Goal: Task Accomplishment & Management: Manage account settings

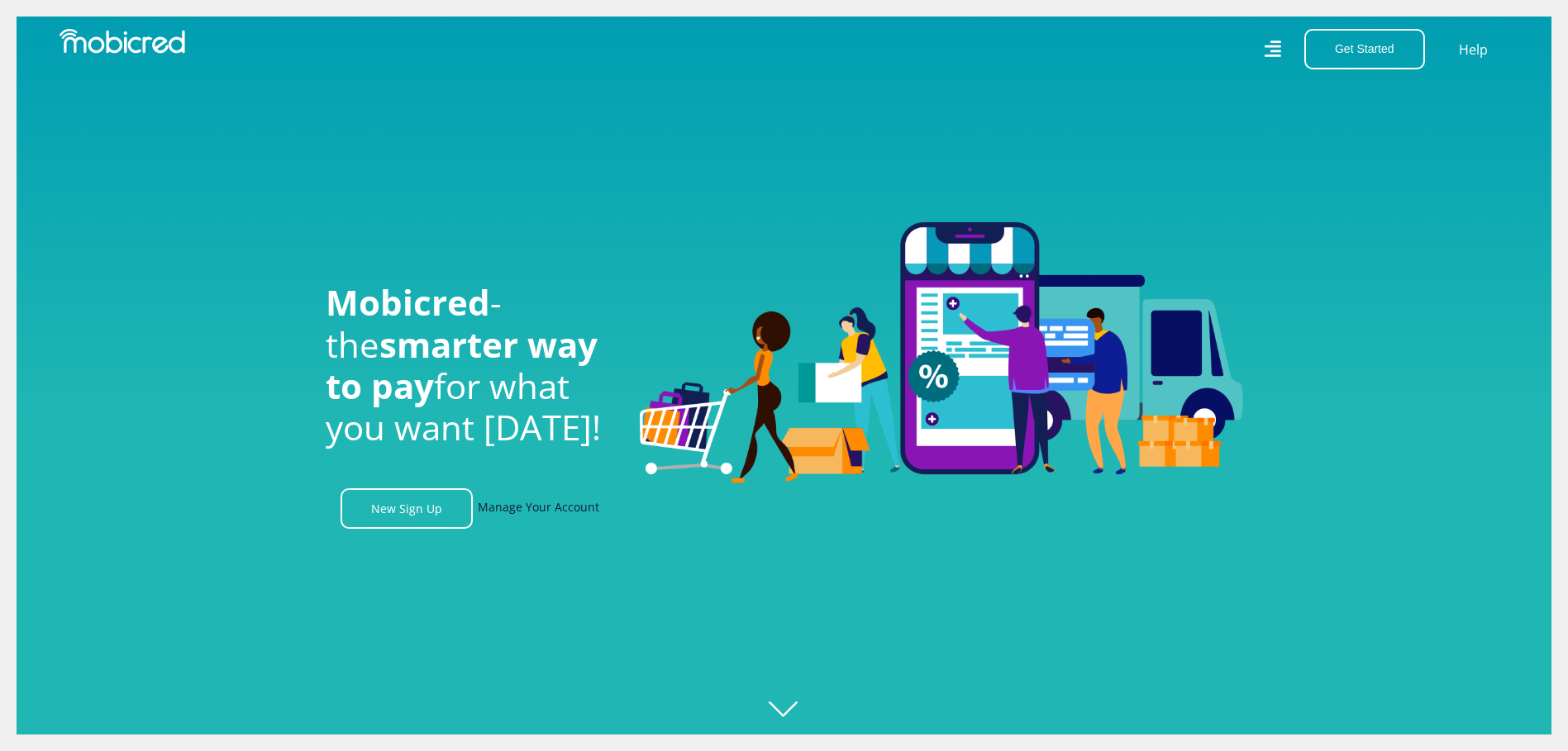
click at [518, 516] on link "Manage Your Account" at bounding box center [539, 508] width 121 height 40
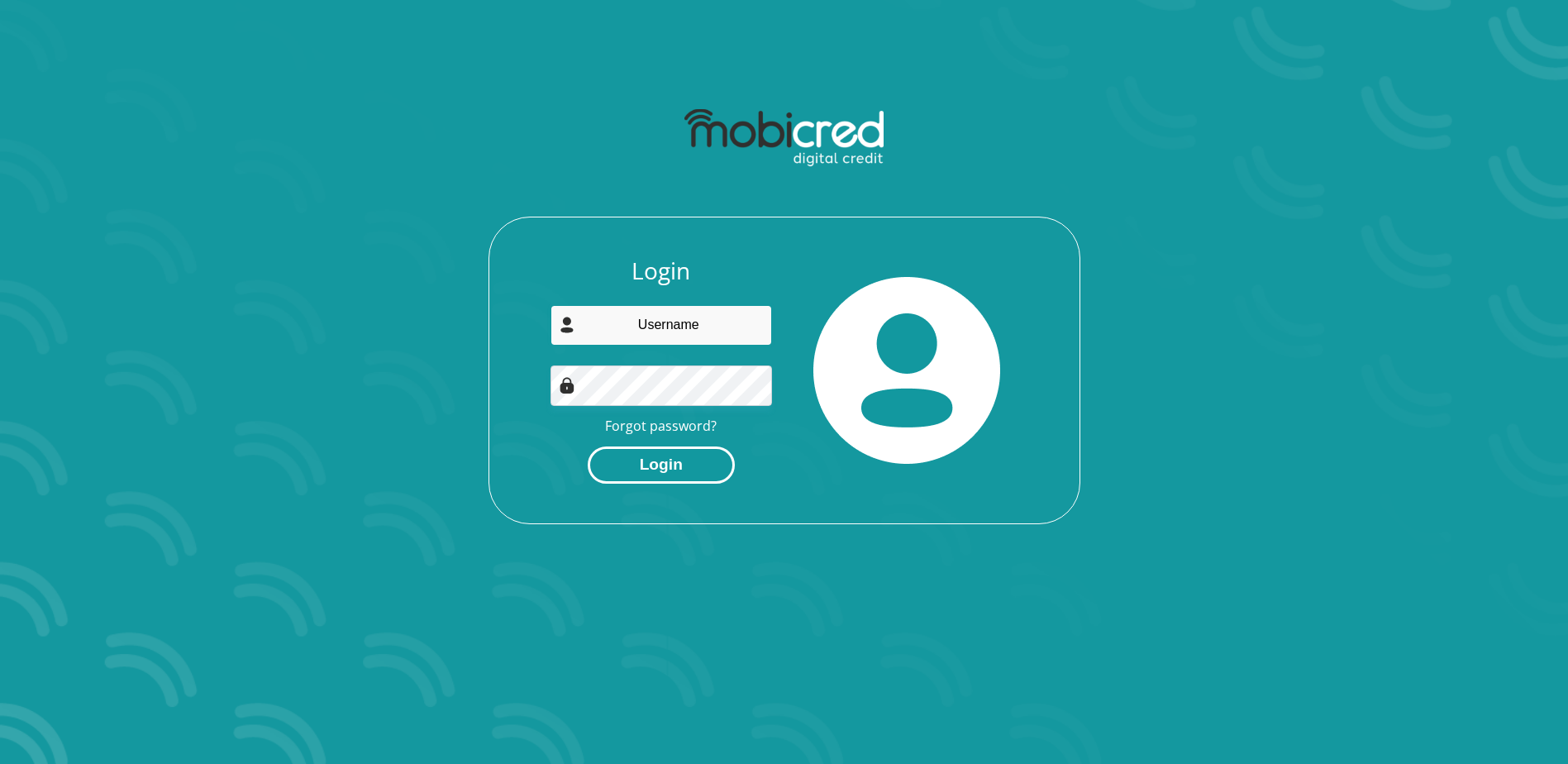
type input "martiemoolman10@gmail.com"
click at [696, 458] on button "Login" at bounding box center [662, 465] width 147 height 38
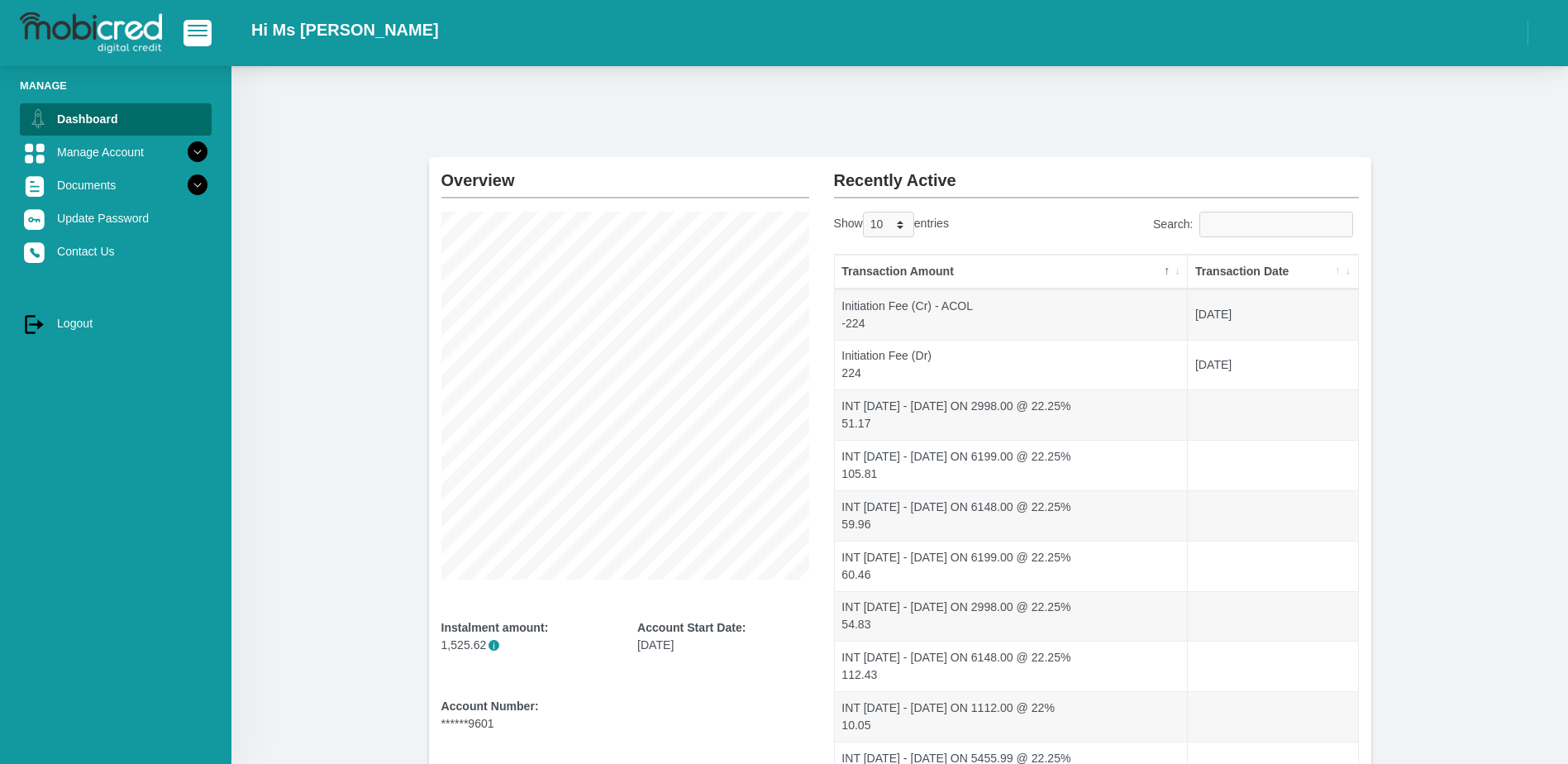
click at [347, 116] on div "Overview Instalment amount: 1,525.62 i Account Start Date: 19 August 2024 Accou…" at bounding box center [900, 469] width 1337 height 808
click at [83, 164] on link "Manage Account" at bounding box center [115, 152] width 192 height 32
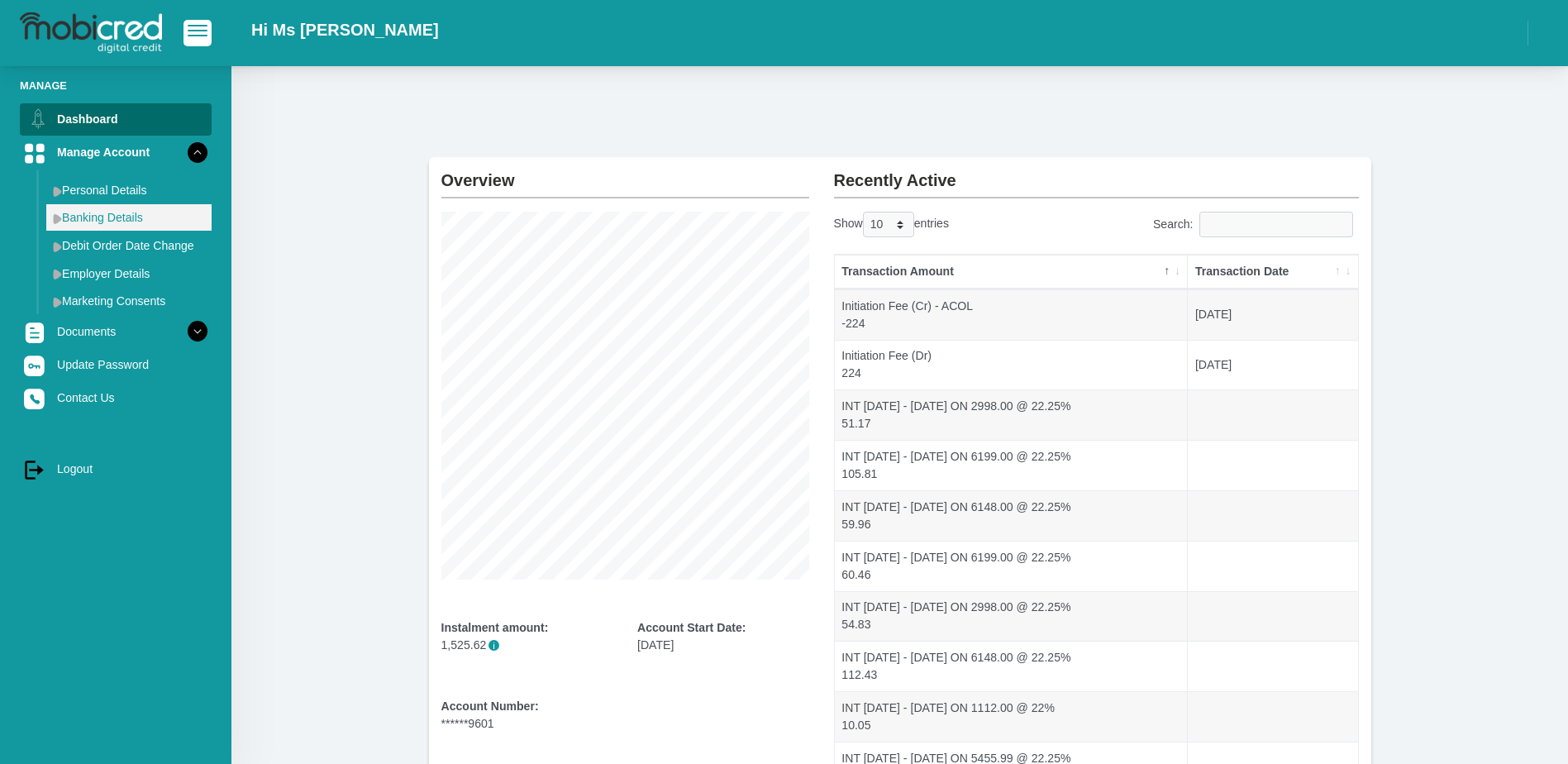
click at [94, 215] on link "Banking Details" at bounding box center [129, 217] width 166 height 26
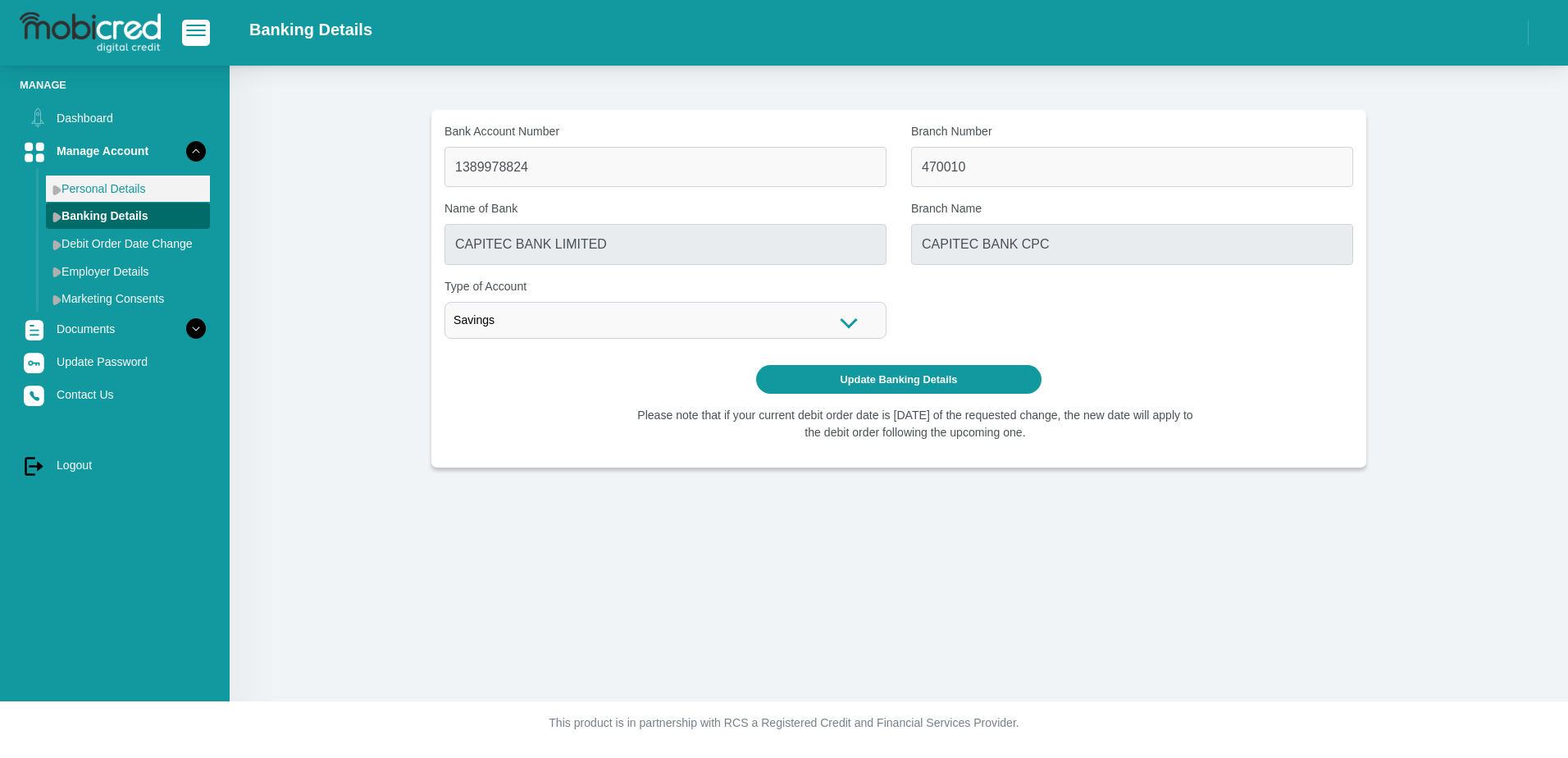
click at [81, 191] on link "Personal Details" at bounding box center [128, 188] width 164 height 26
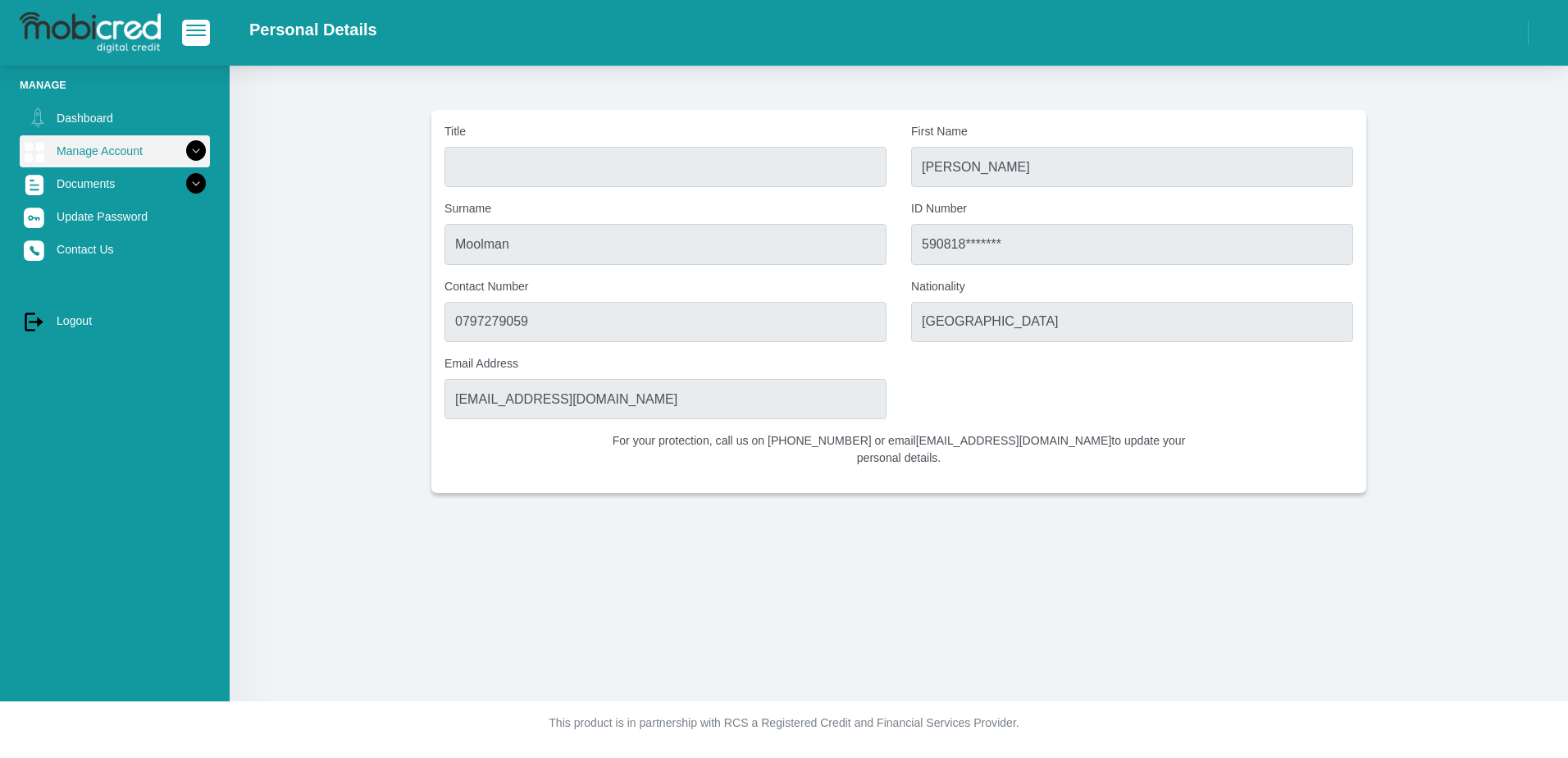
click at [91, 158] on link "Manage Account" at bounding box center [114, 151] width 190 height 31
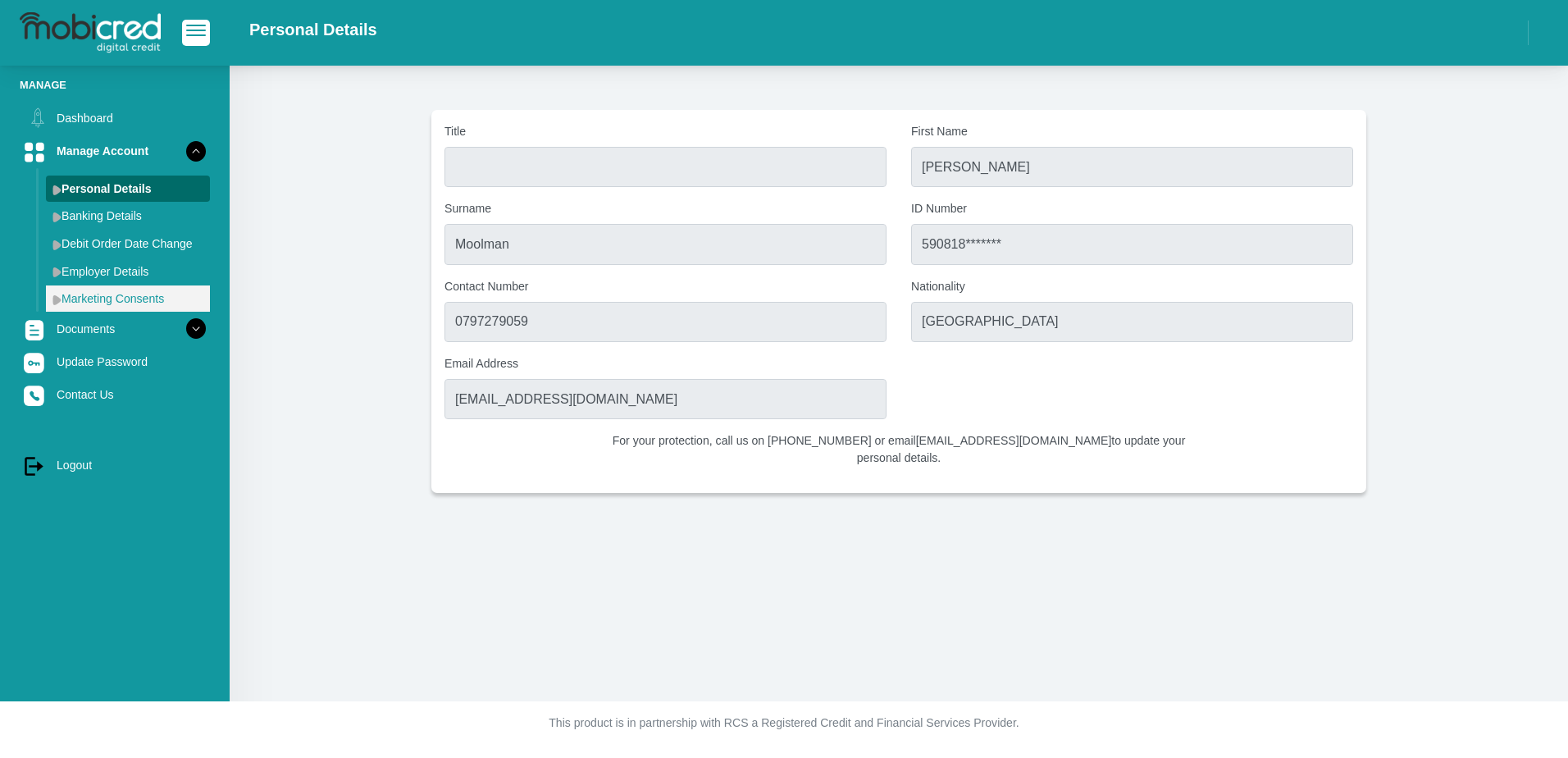
click at [81, 298] on link "Marketing Consents" at bounding box center [128, 298] width 164 height 26
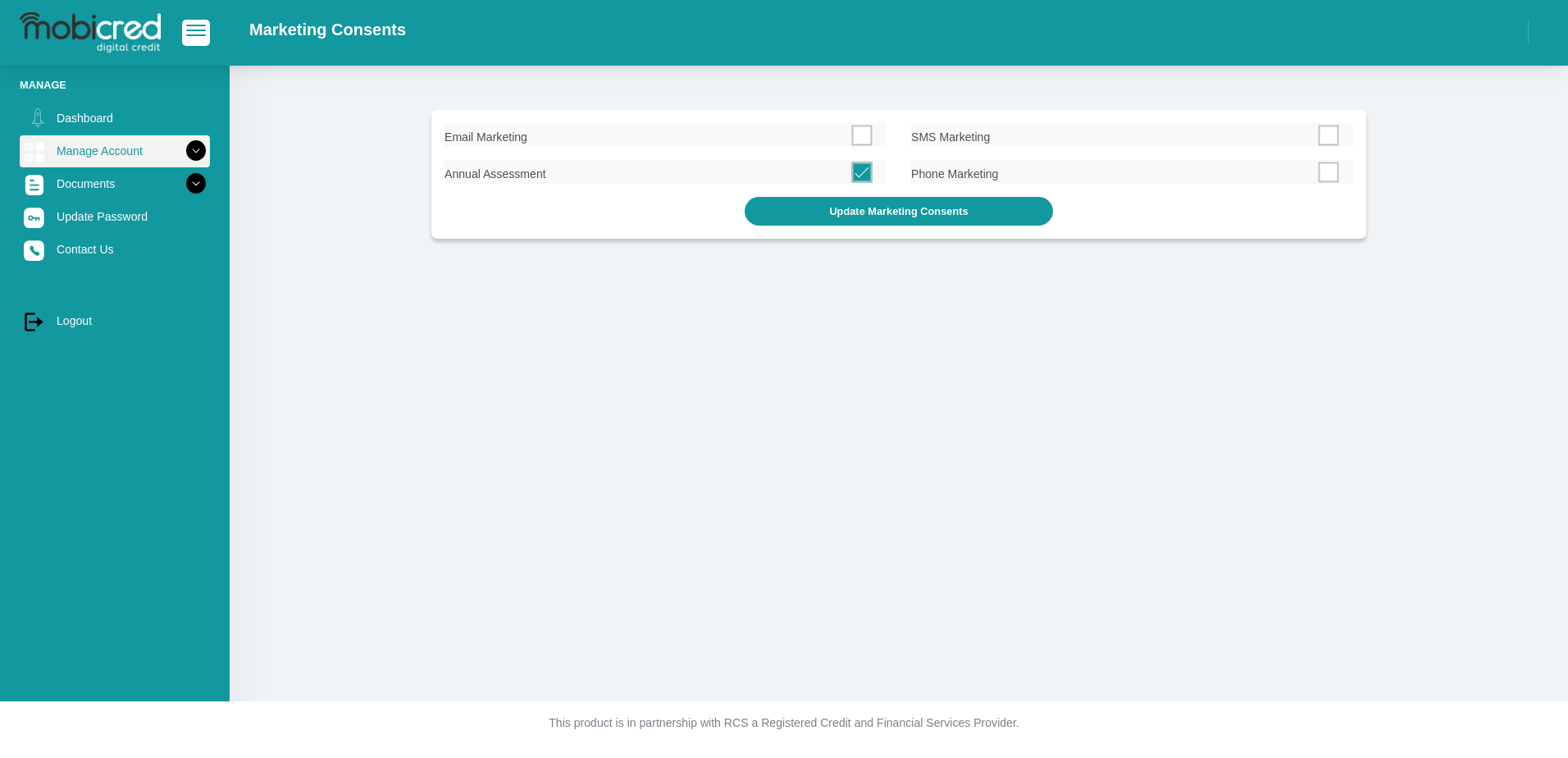
click at [70, 143] on link "Manage Account" at bounding box center [114, 151] width 190 height 31
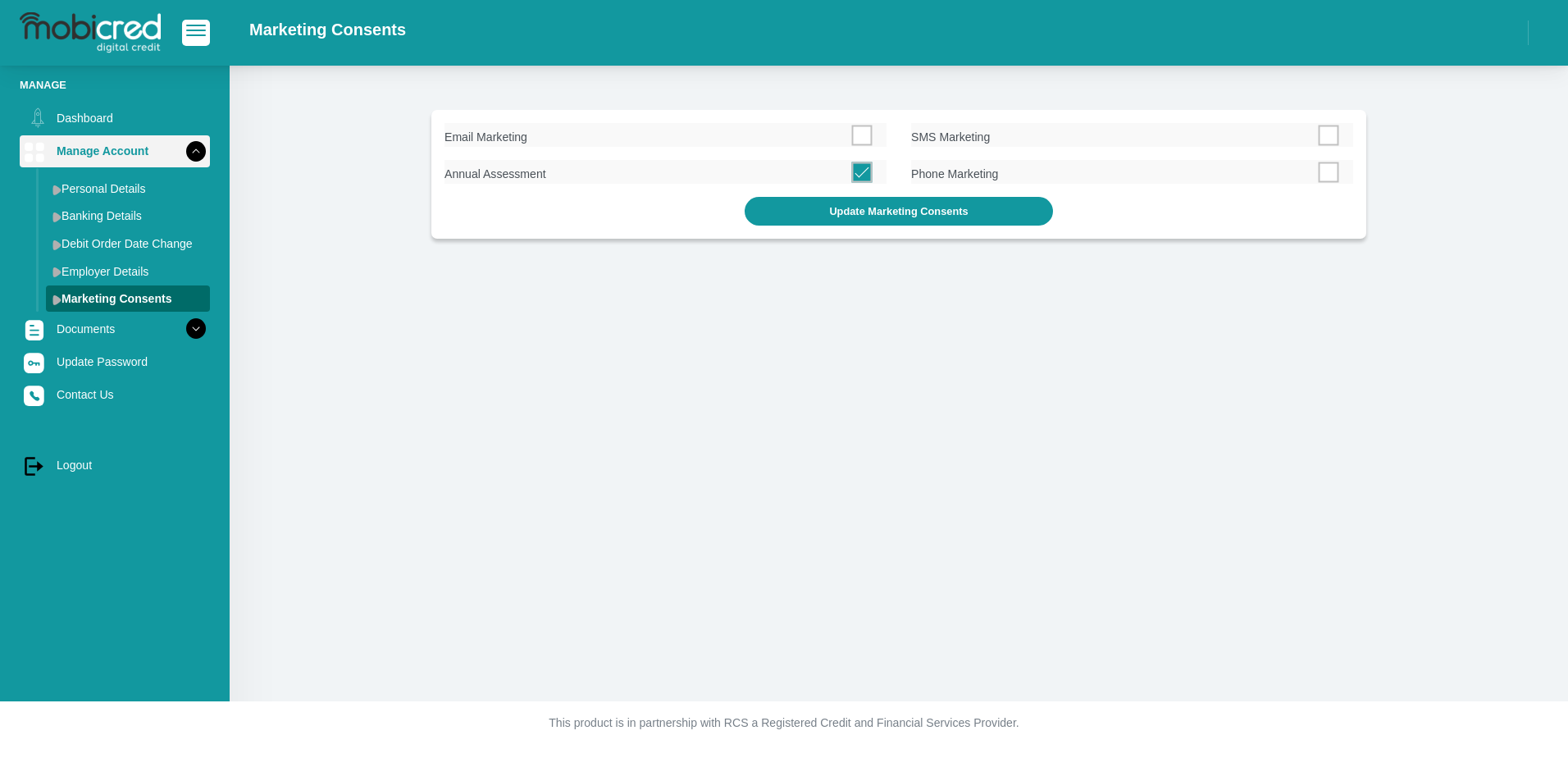
click at [70, 143] on link "Manage Account" at bounding box center [114, 151] width 190 height 31
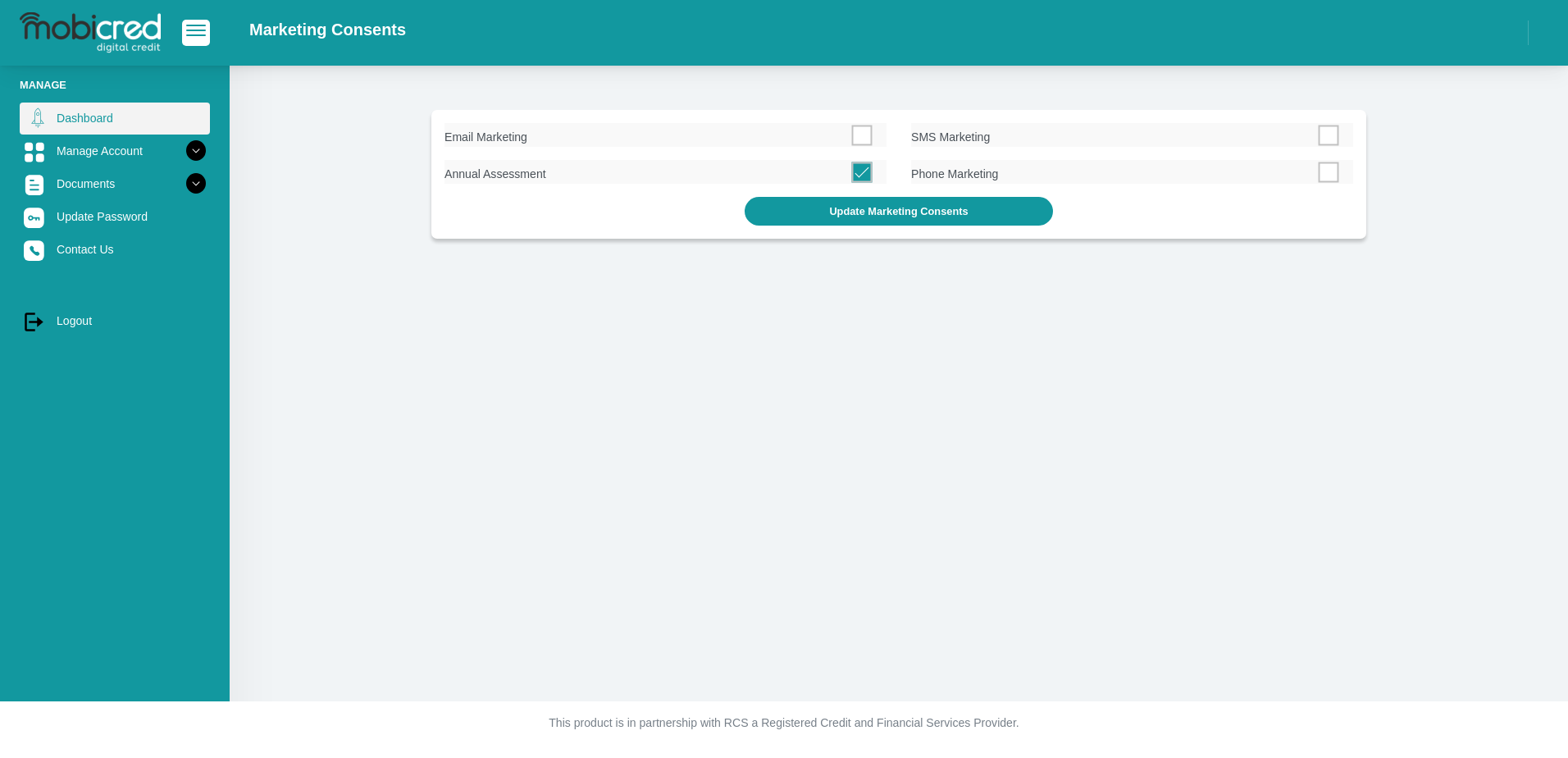
click at [66, 120] on link "Dashboard" at bounding box center [114, 118] width 190 height 31
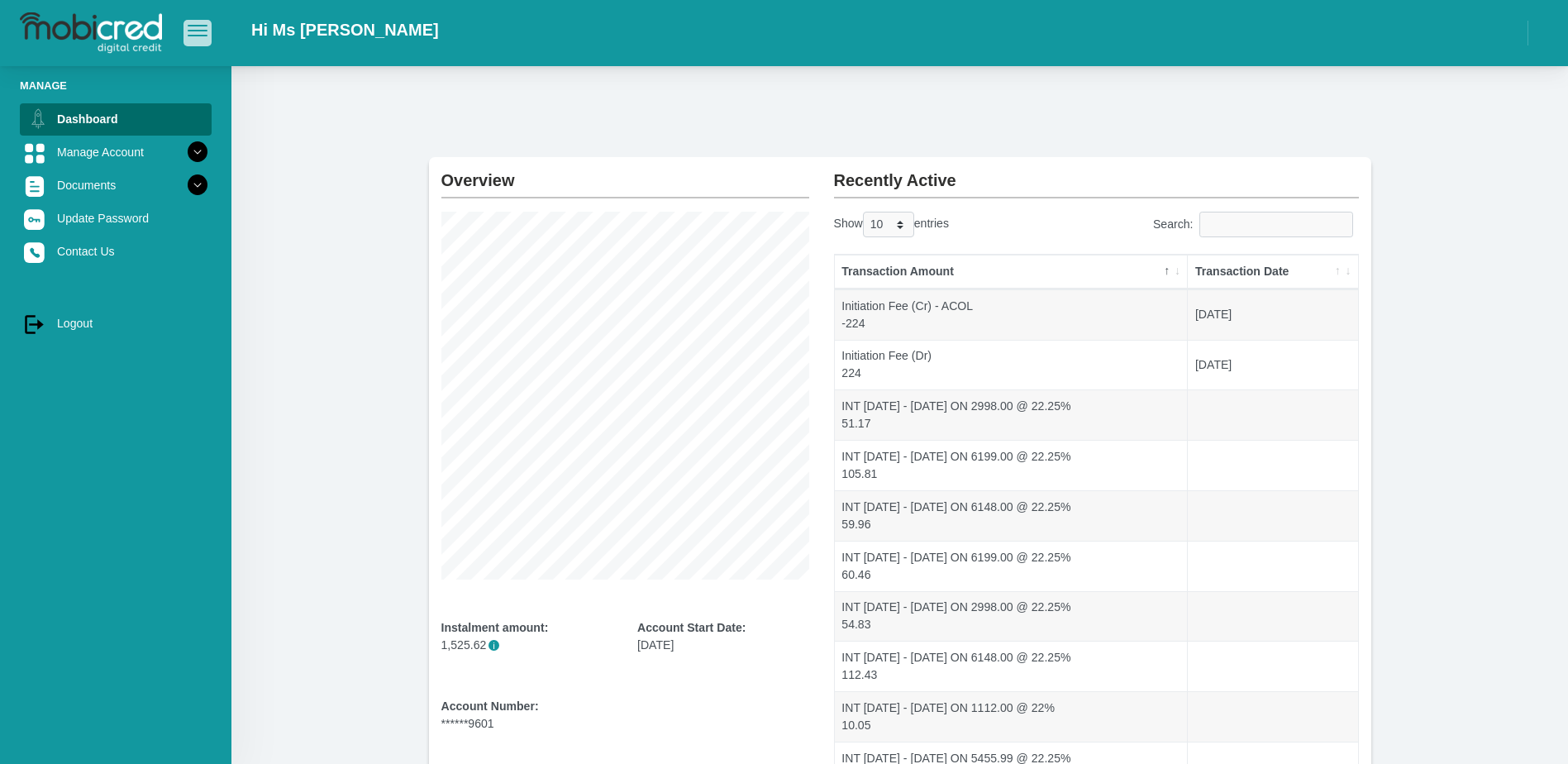
click at [196, 26] on span "button" at bounding box center [197, 26] width 20 height 2
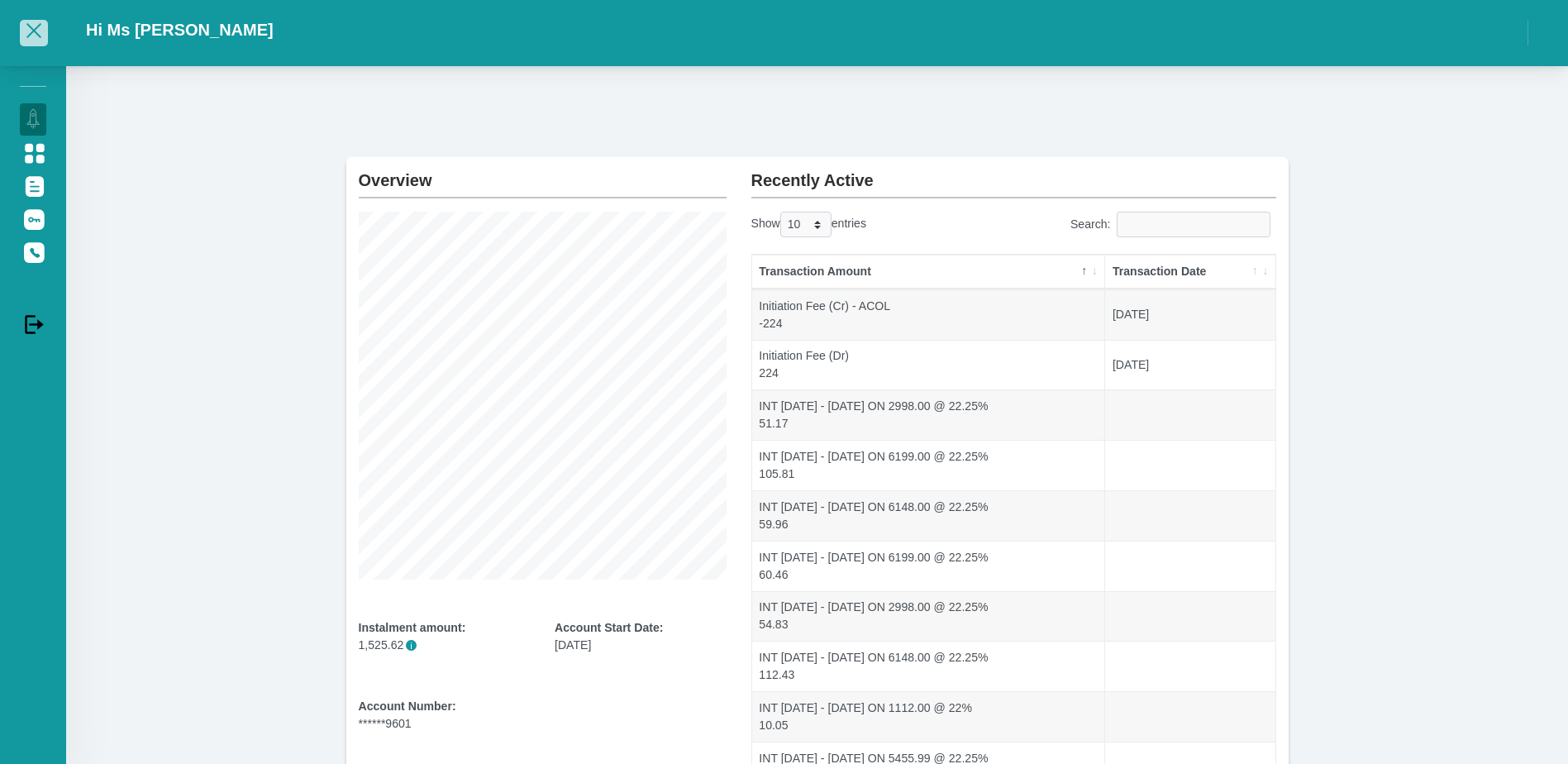
click at [38, 29] on span "button" at bounding box center [33, 30] width 15 height 15
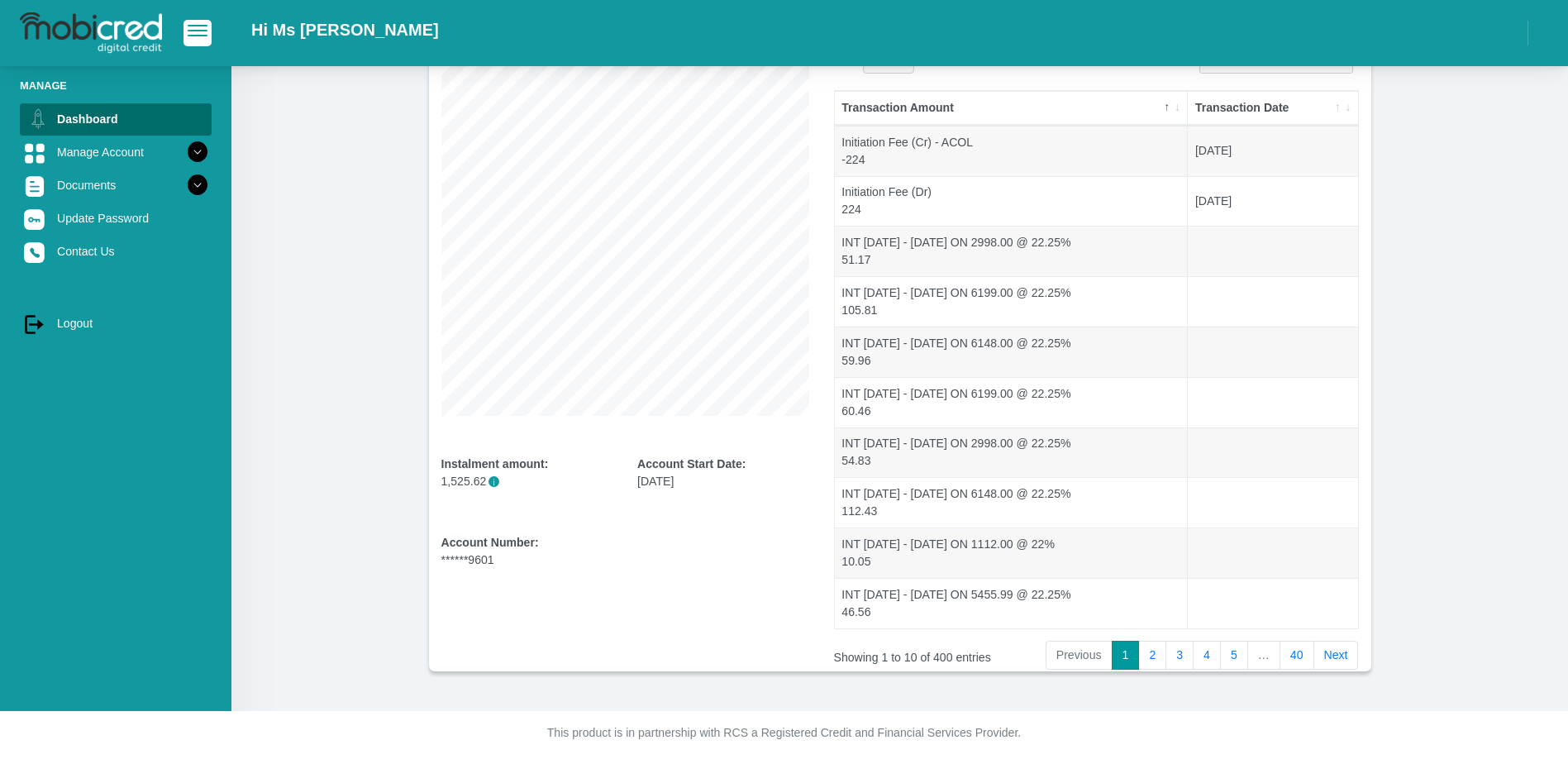
scroll to position [169, 0]
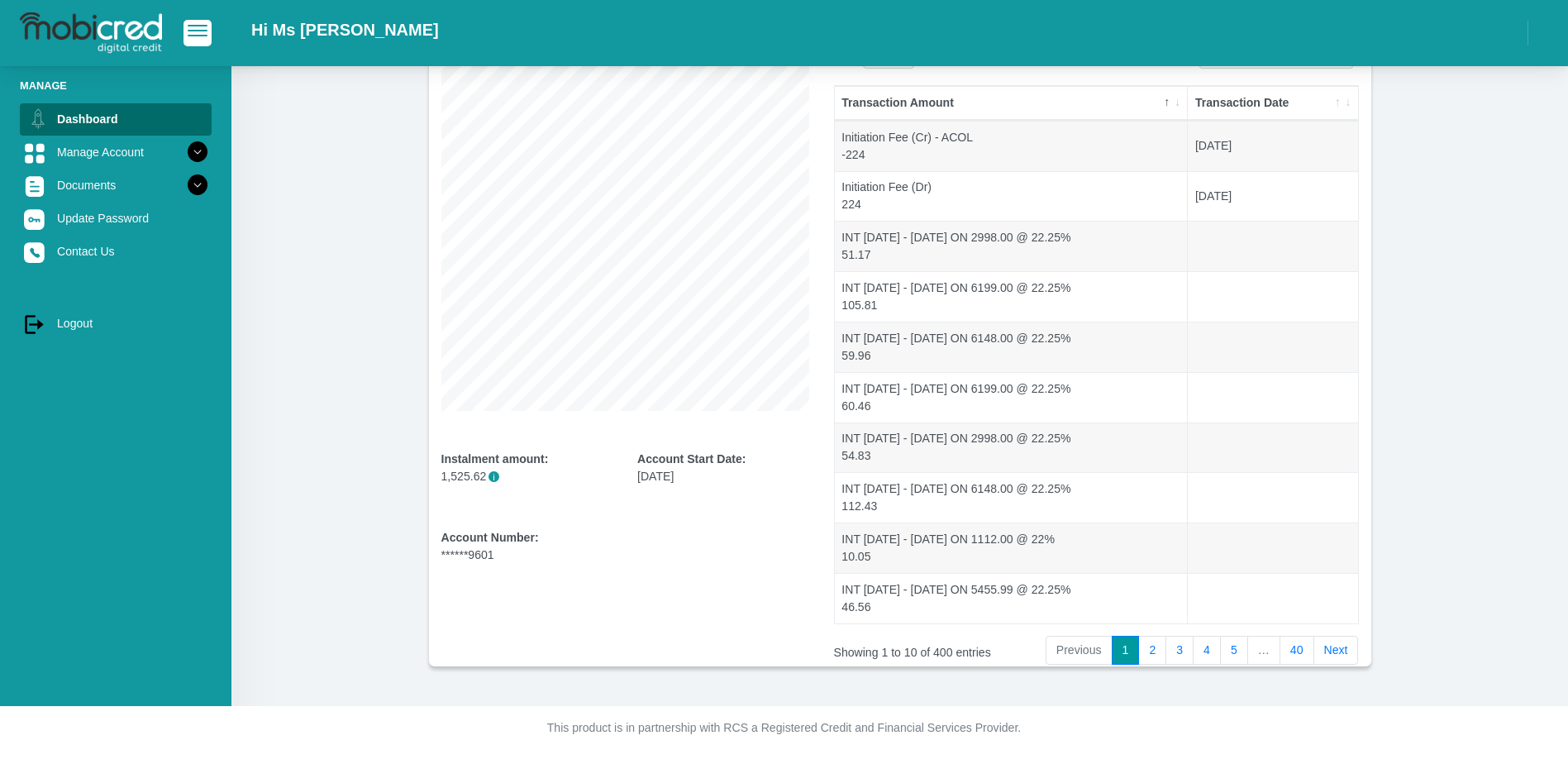
click at [487, 557] on div "Account Number: ******9601" at bounding box center [527, 546] width 172 height 35
click at [102, 162] on link "Manage Account" at bounding box center [115, 152] width 192 height 32
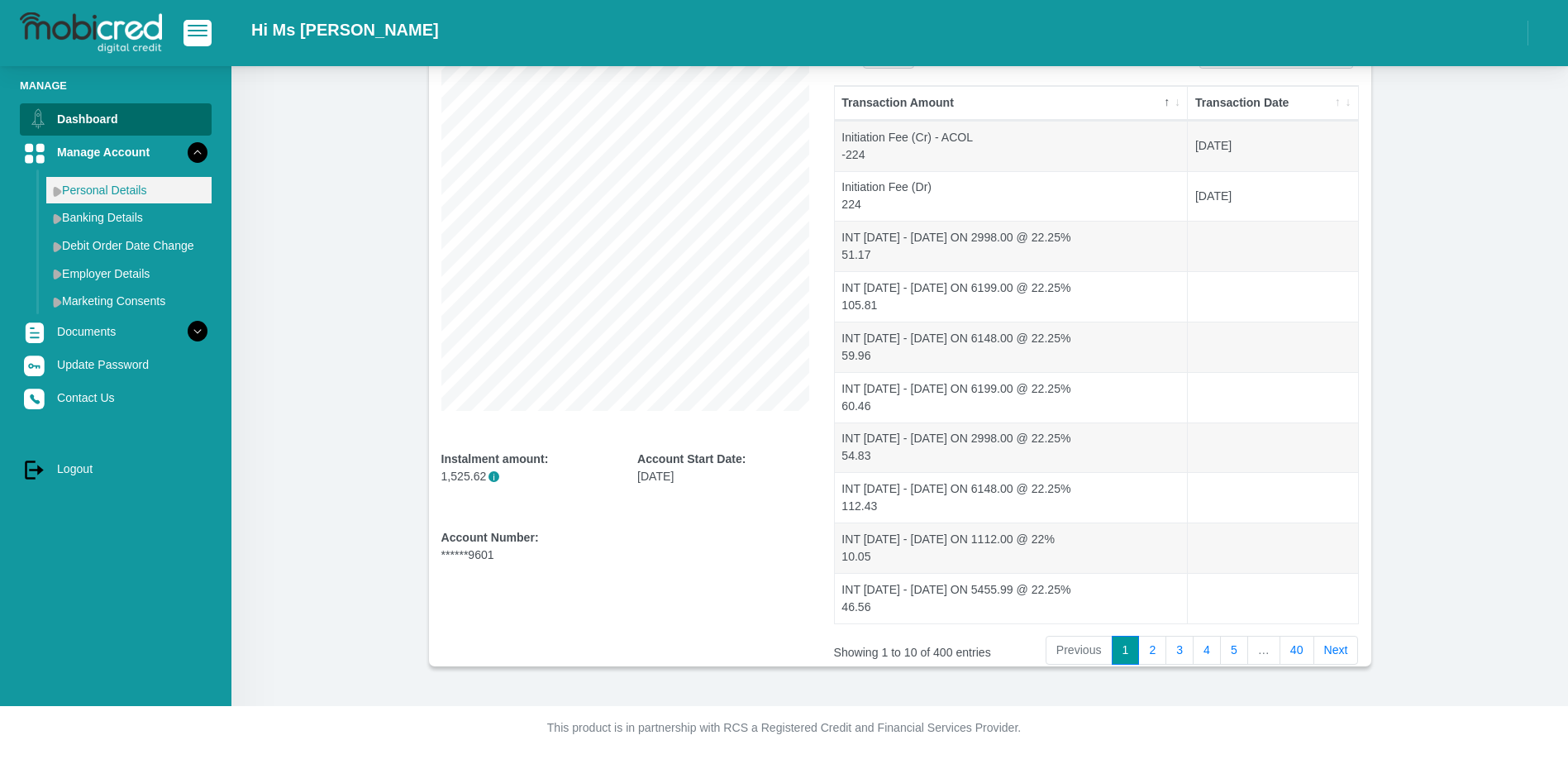
click at [96, 189] on link "Personal Details" at bounding box center [129, 190] width 166 height 26
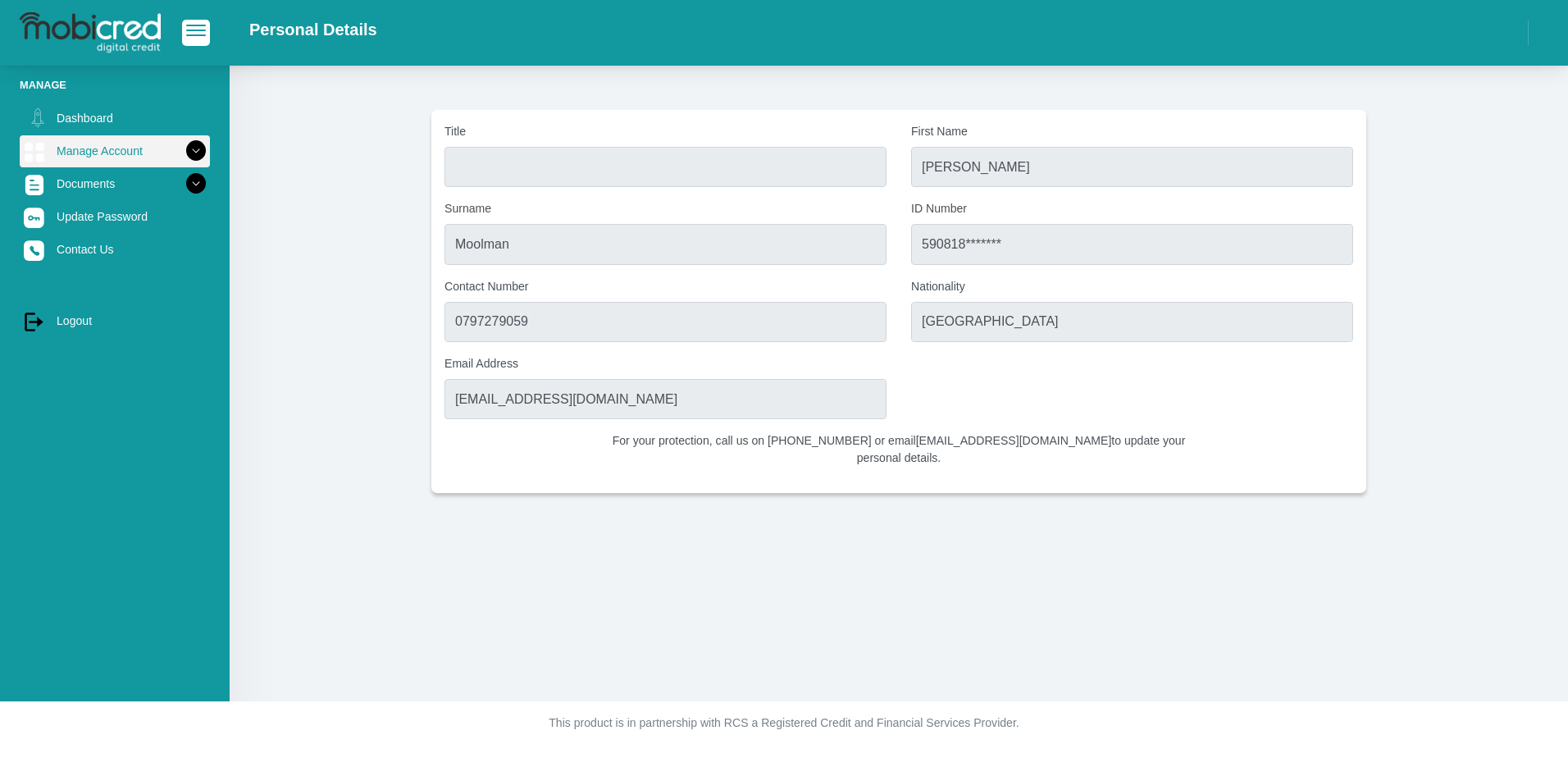
click at [102, 154] on link "Manage Account" at bounding box center [114, 151] width 190 height 31
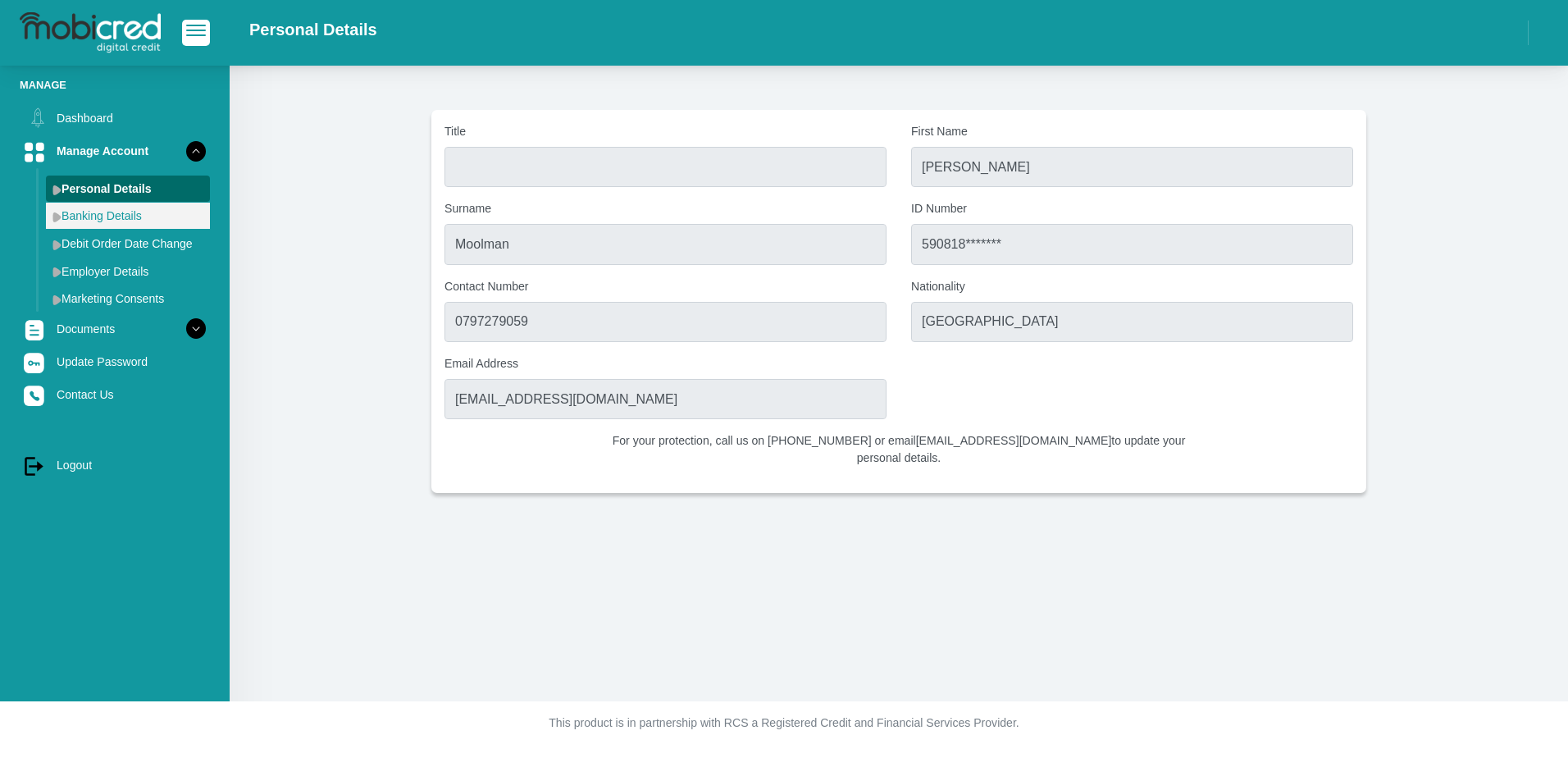
click at [102, 216] on link "Banking Details" at bounding box center [128, 215] width 164 height 26
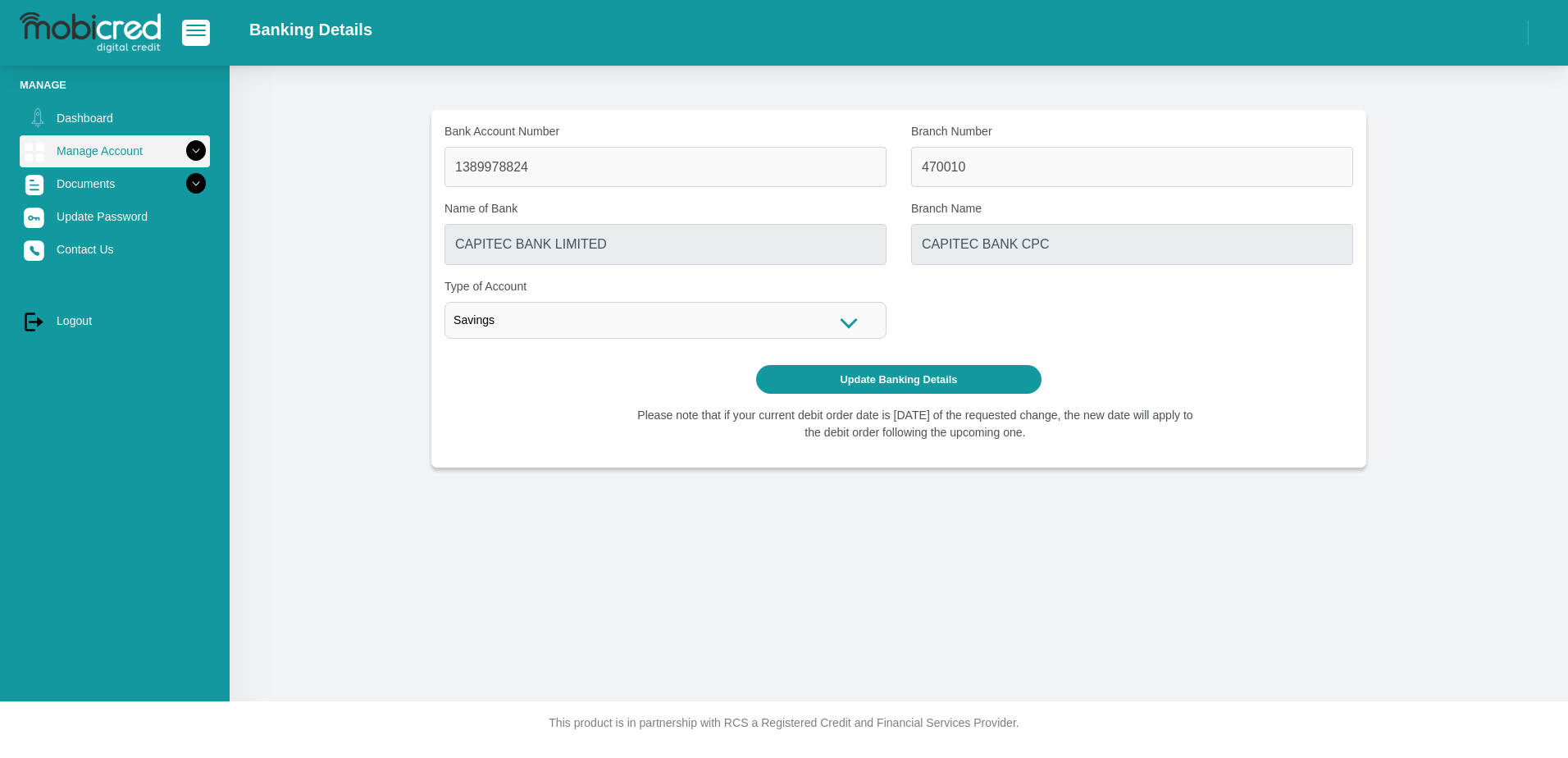
click at [97, 157] on link "Manage Account" at bounding box center [114, 151] width 190 height 31
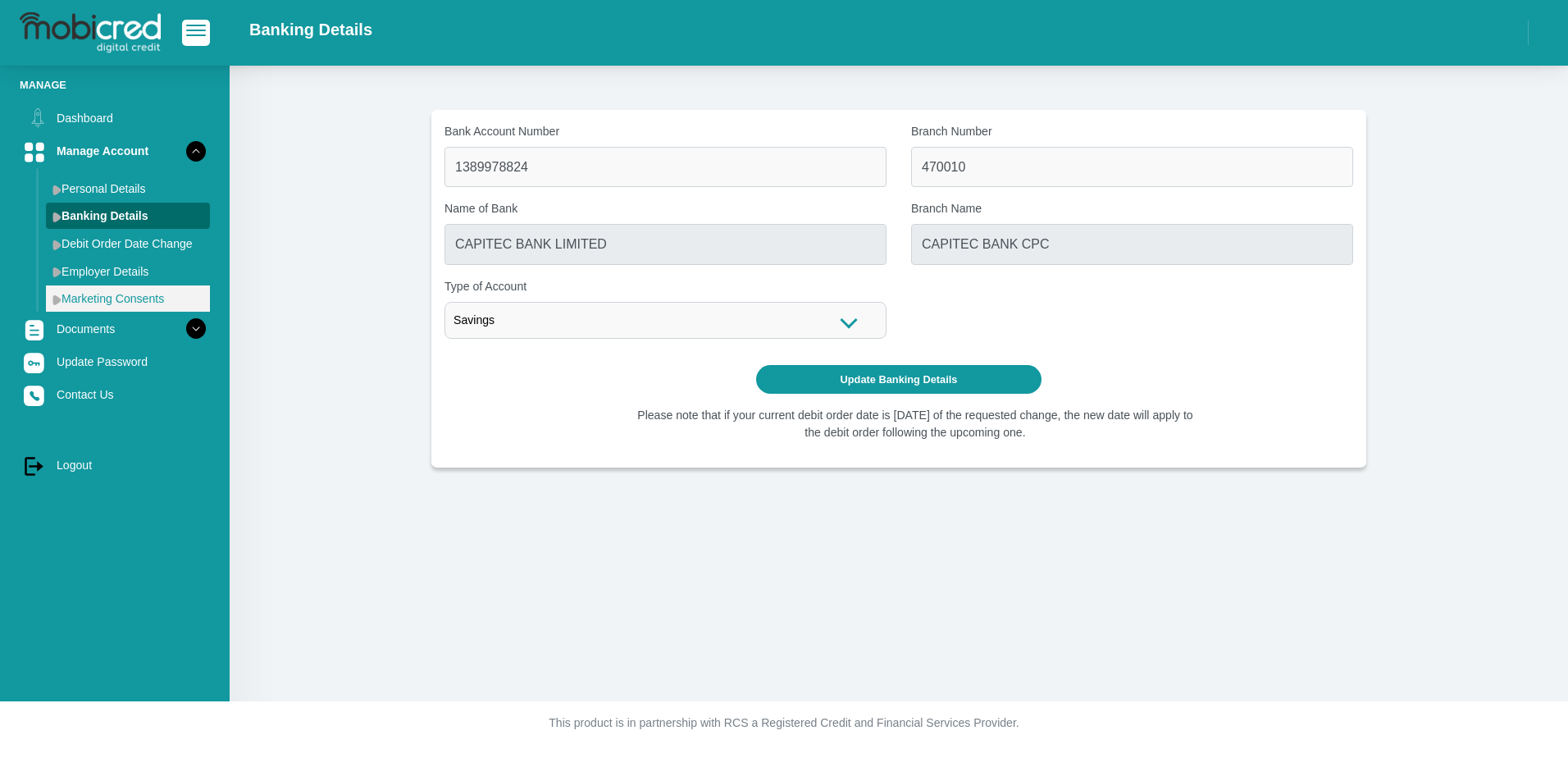
click at [88, 293] on link "Marketing Consents" at bounding box center [128, 298] width 164 height 26
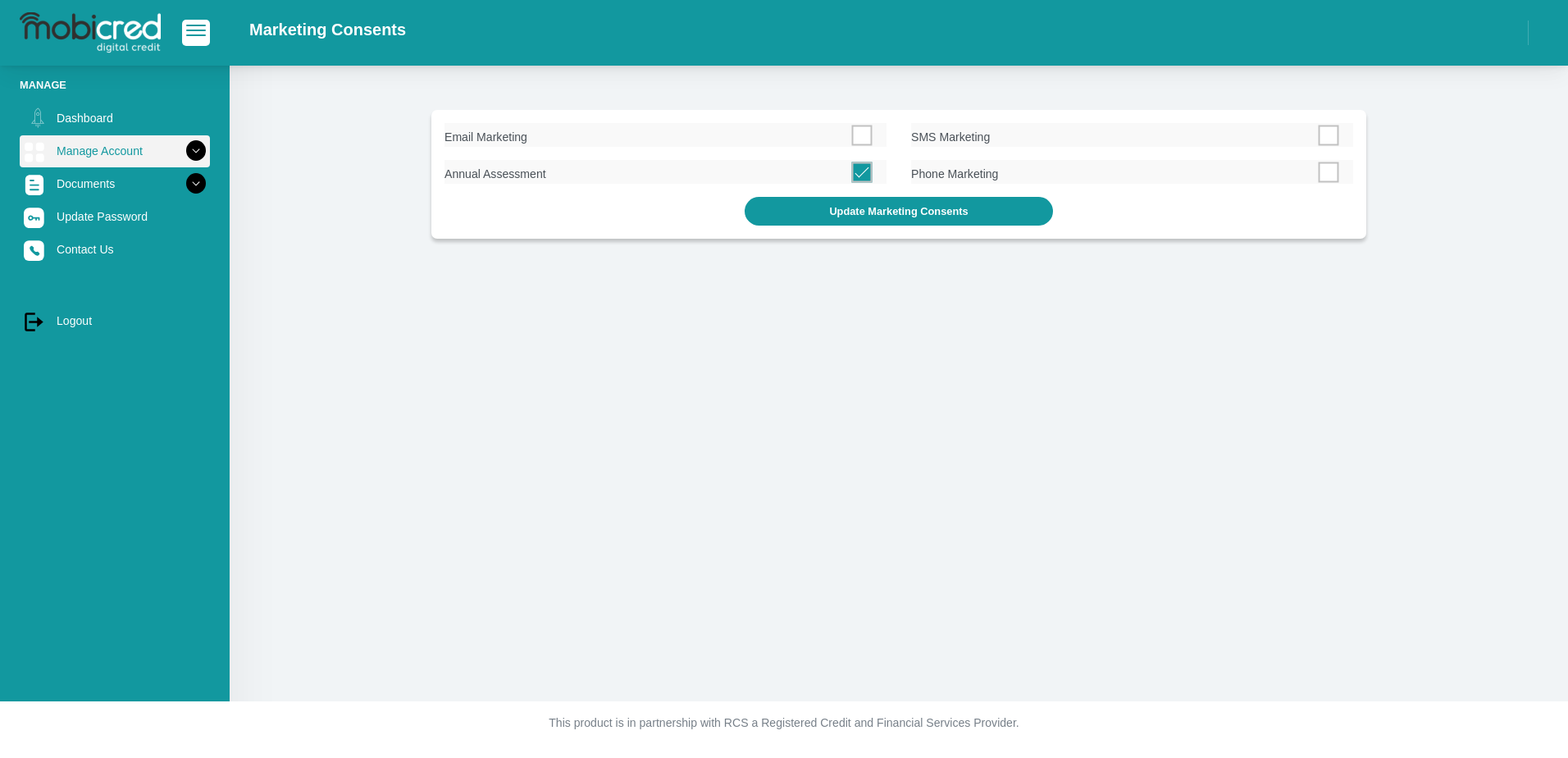
click at [93, 149] on link "Manage Account" at bounding box center [114, 151] width 190 height 31
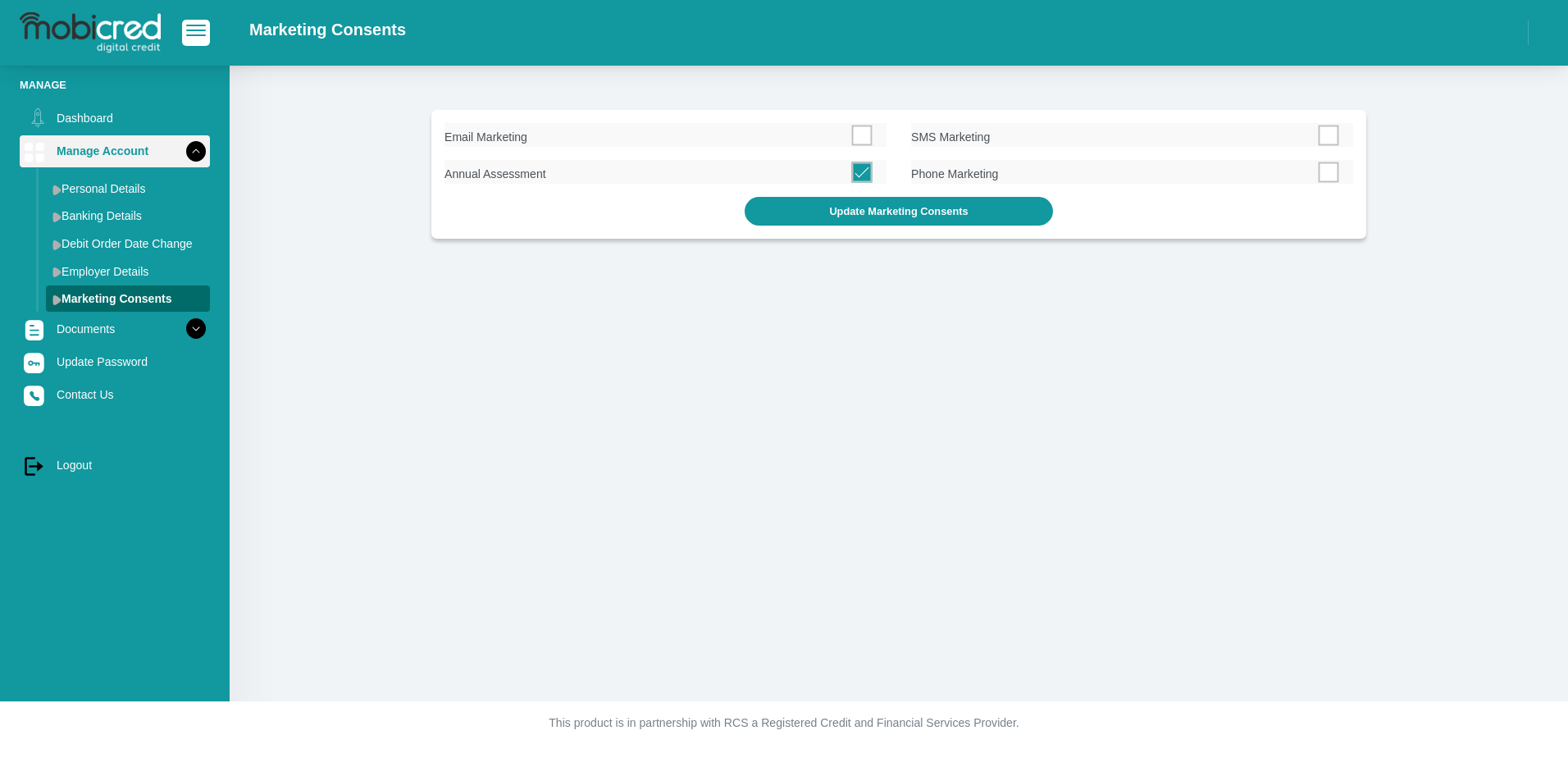
click at [93, 149] on link "Manage Account" at bounding box center [114, 151] width 190 height 31
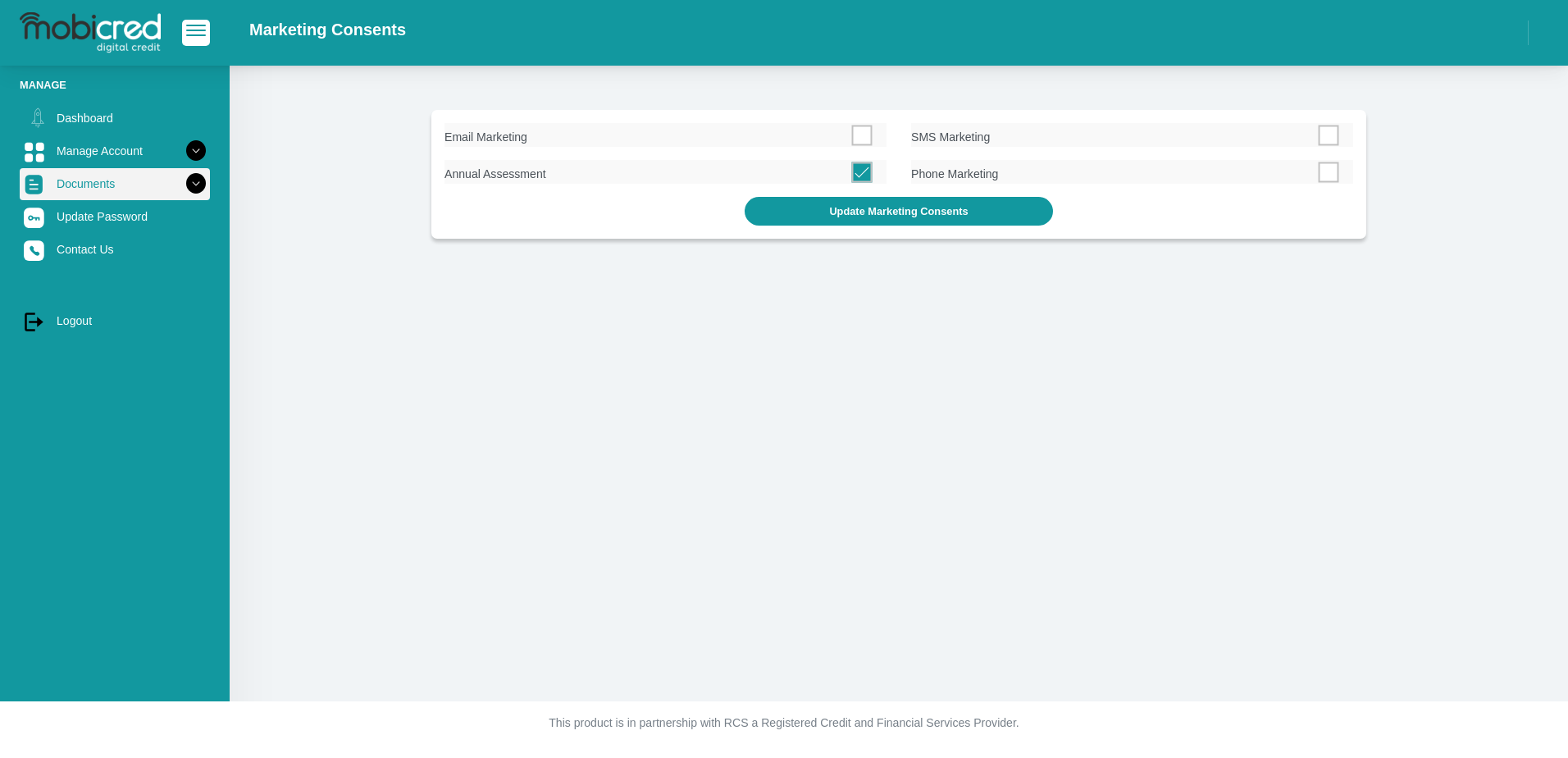
click at [88, 188] on link "Documents" at bounding box center [114, 184] width 190 height 31
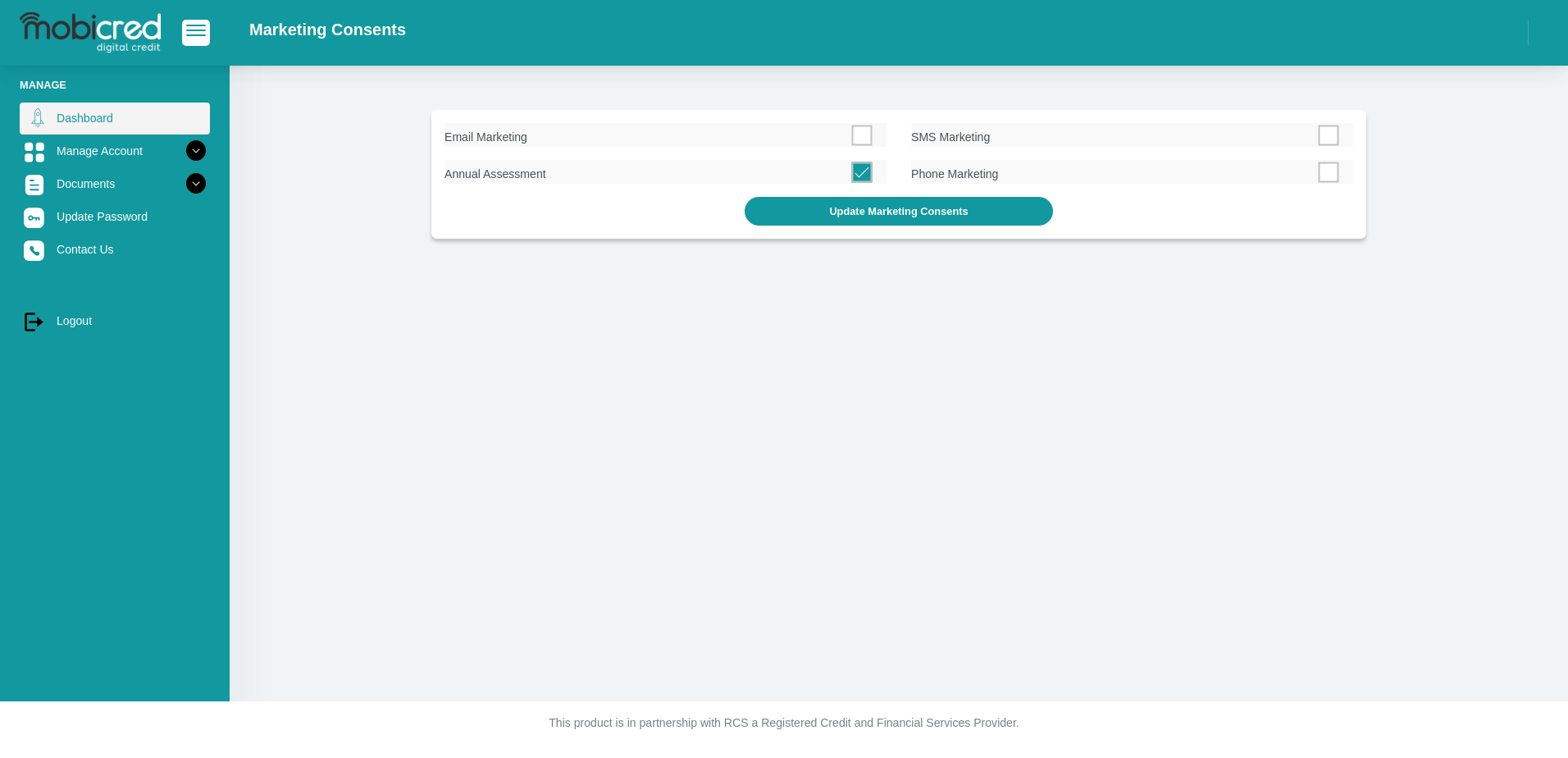
click at [83, 130] on link "Dashboard" at bounding box center [114, 118] width 190 height 31
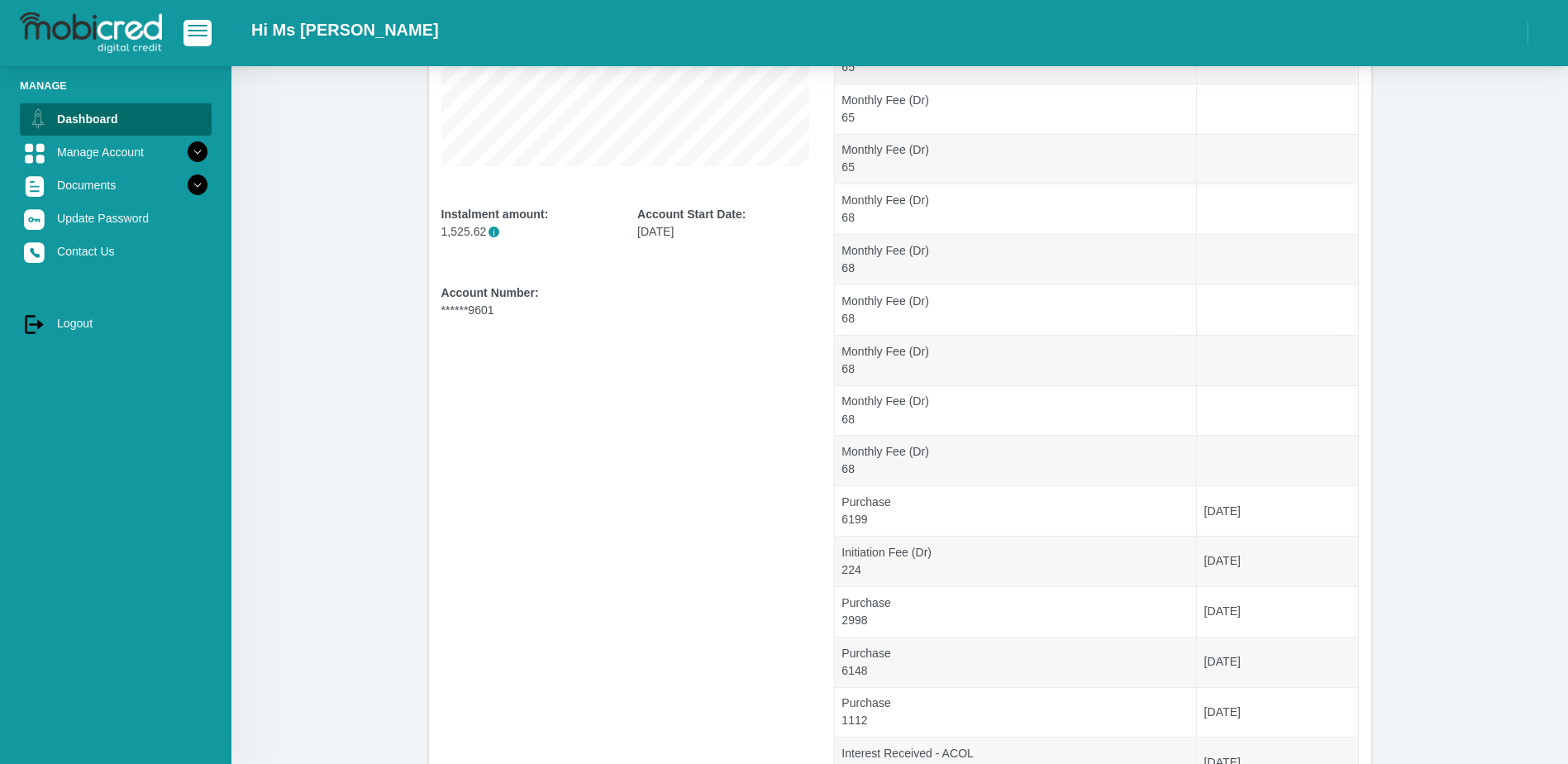
scroll to position [136, 0]
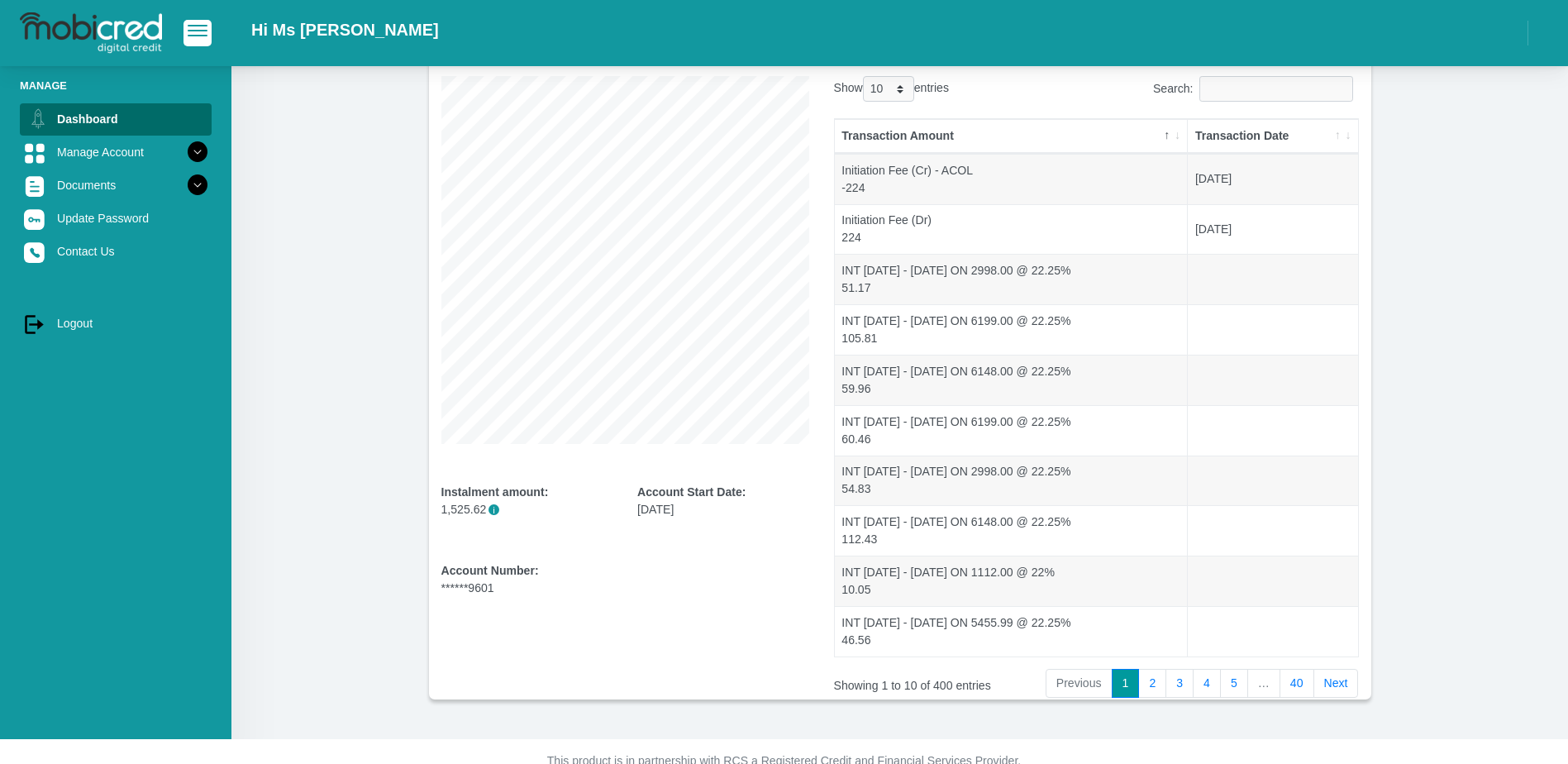
click at [491, 596] on div "Account Number: ******9601" at bounding box center [527, 580] width 172 height 35
click at [488, 590] on div "Account Number: ******9601" at bounding box center [527, 580] width 172 height 35
drag, startPoint x: 463, startPoint y: 590, endPoint x: 480, endPoint y: 592, distance: 17.1
click at [480, 592] on div "Account Number: ******9601" at bounding box center [527, 580] width 172 height 35
drag, startPoint x: 480, startPoint y: 592, endPoint x: 345, endPoint y: 482, distance: 174.1
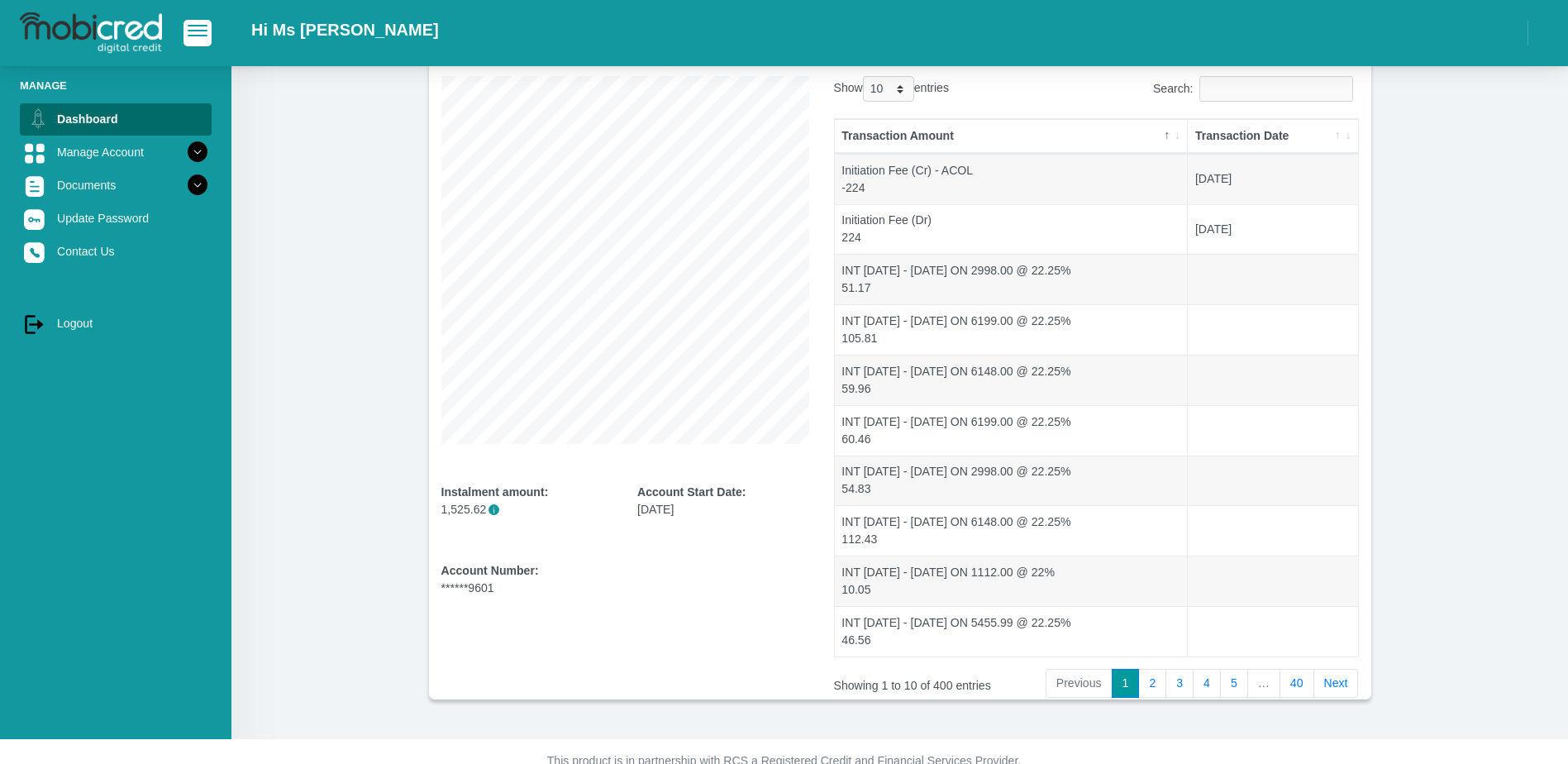
click at [345, 482] on section "Overview Instalment amount: 1,525.62 i Account Start Date: [DATE] Account Numbe…" at bounding box center [900, 360] width 1287 height 678
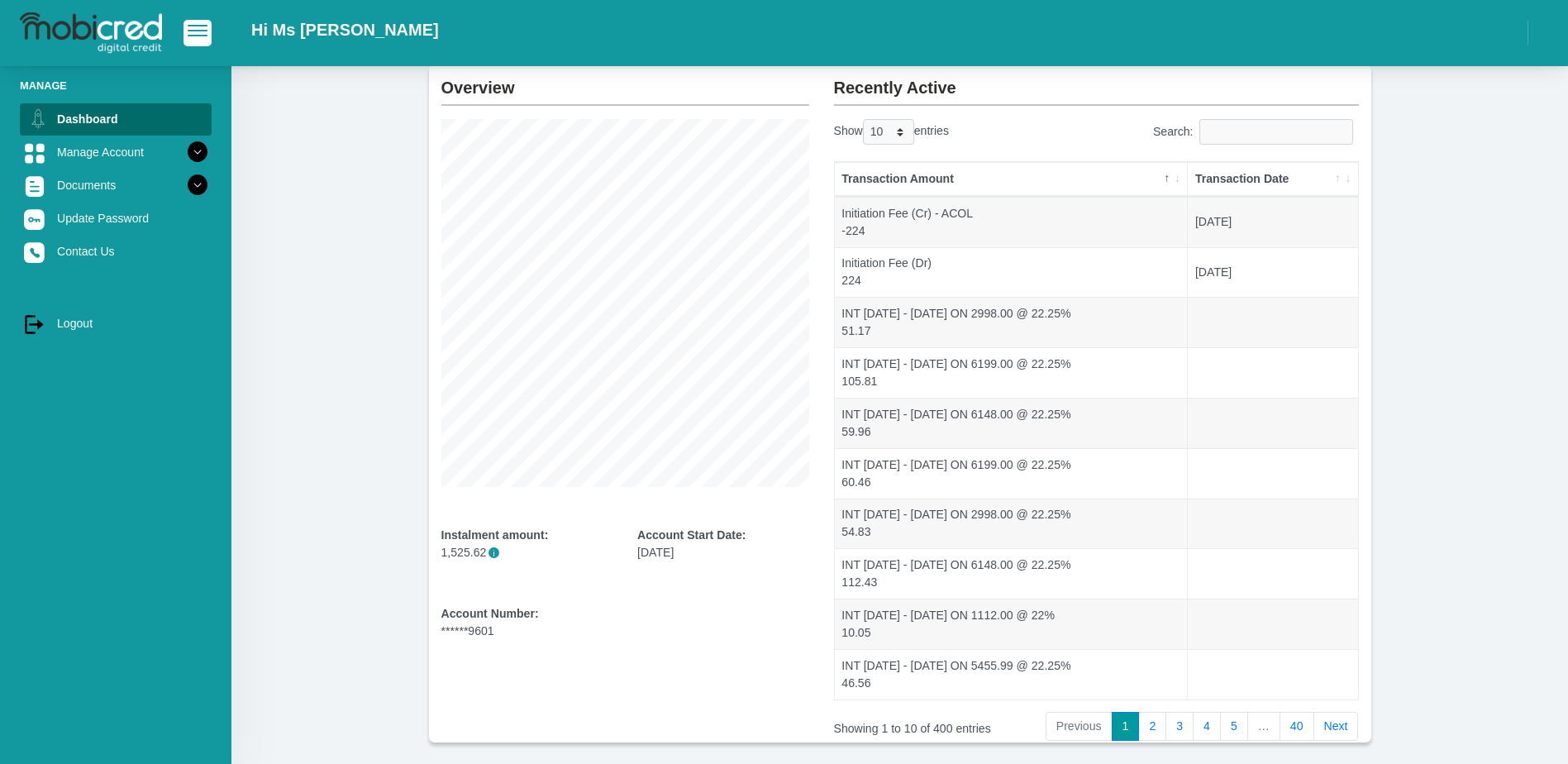
scroll to position [0, 0]
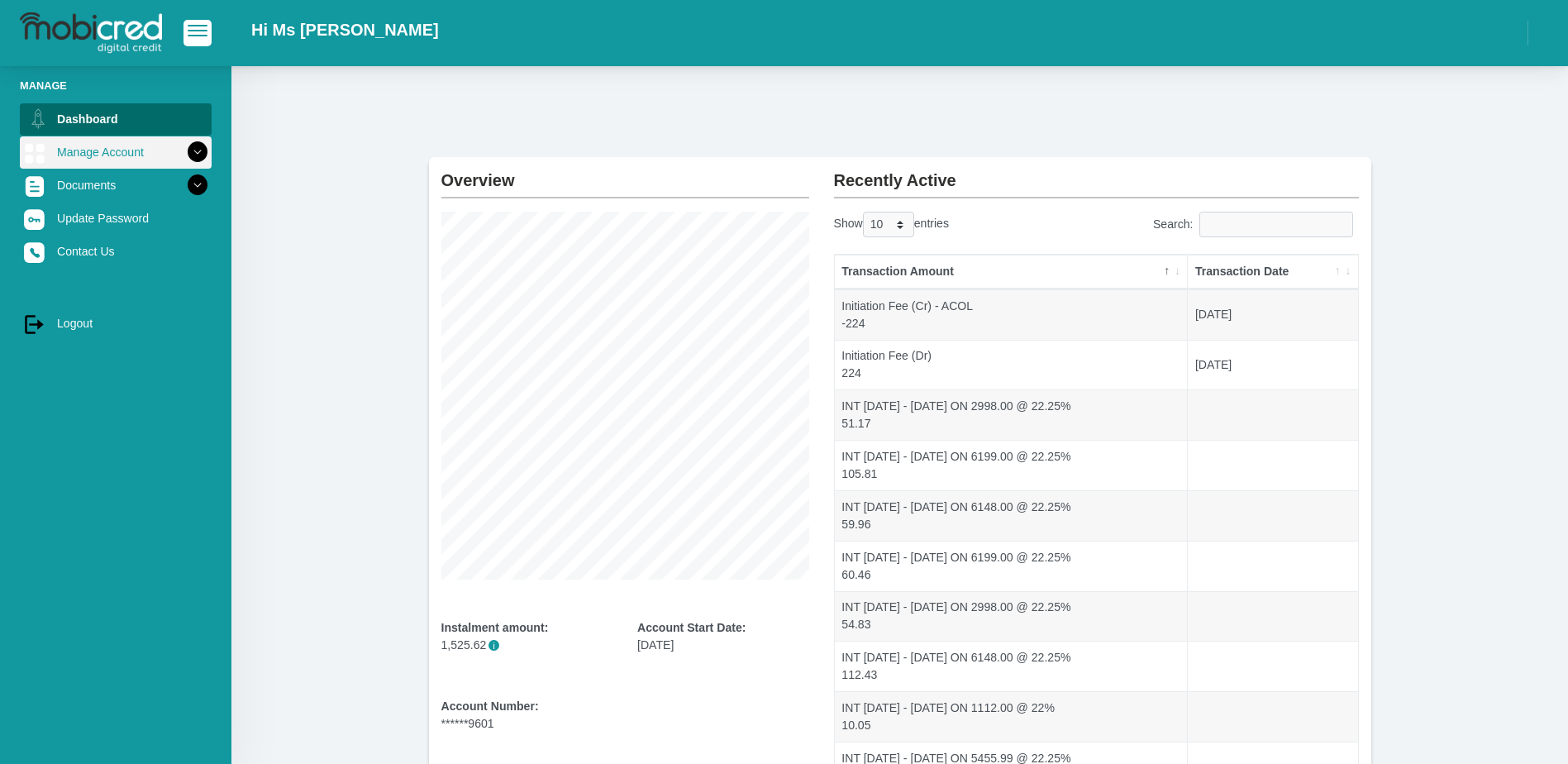
click at [104, 155] on link "Manage Account" at bounding box center [115, 152] width 192 height 32
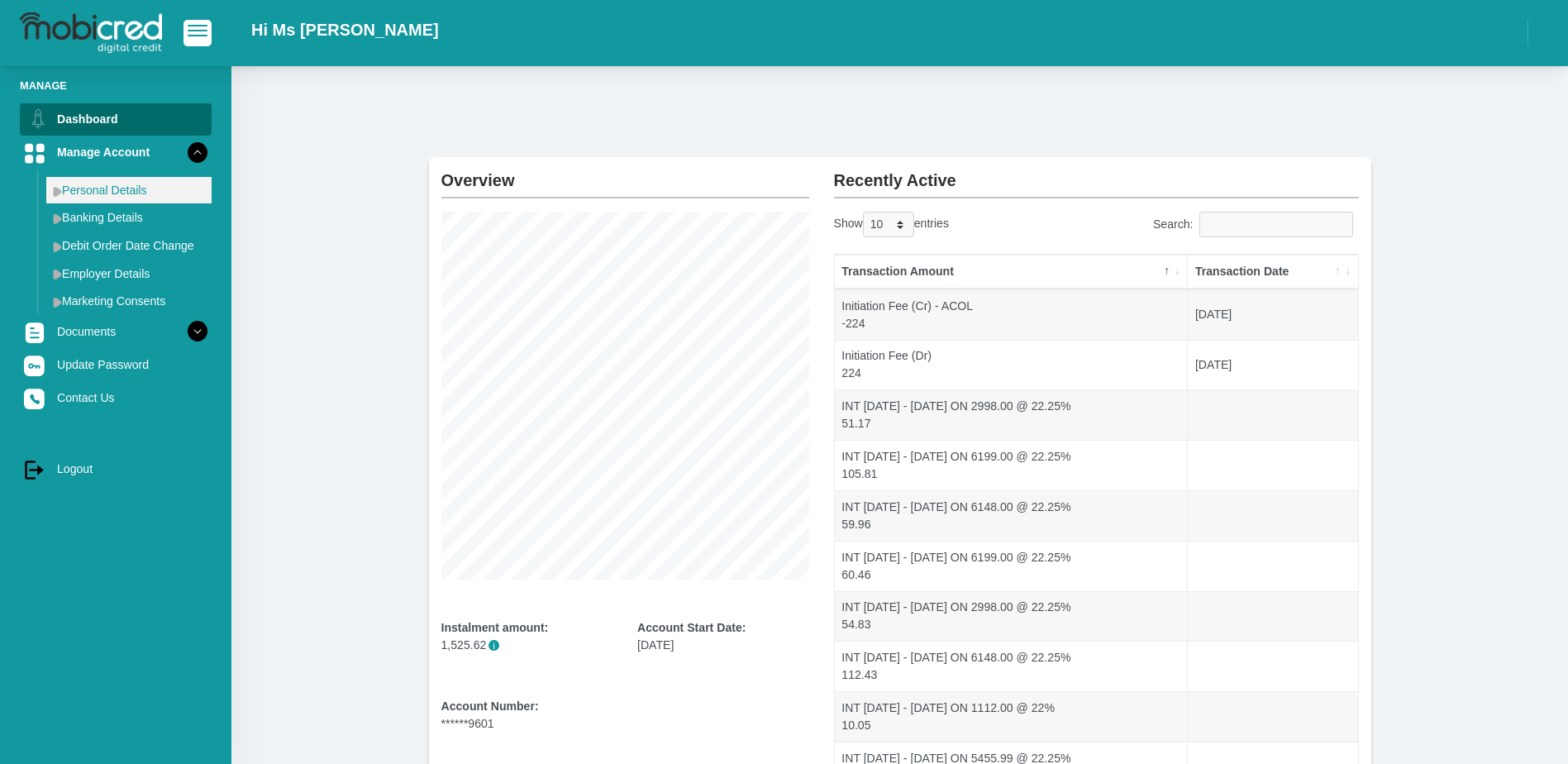
click at [94, 195] on link "Personal Details" at bounding box center [129, 190] width 166 height 26
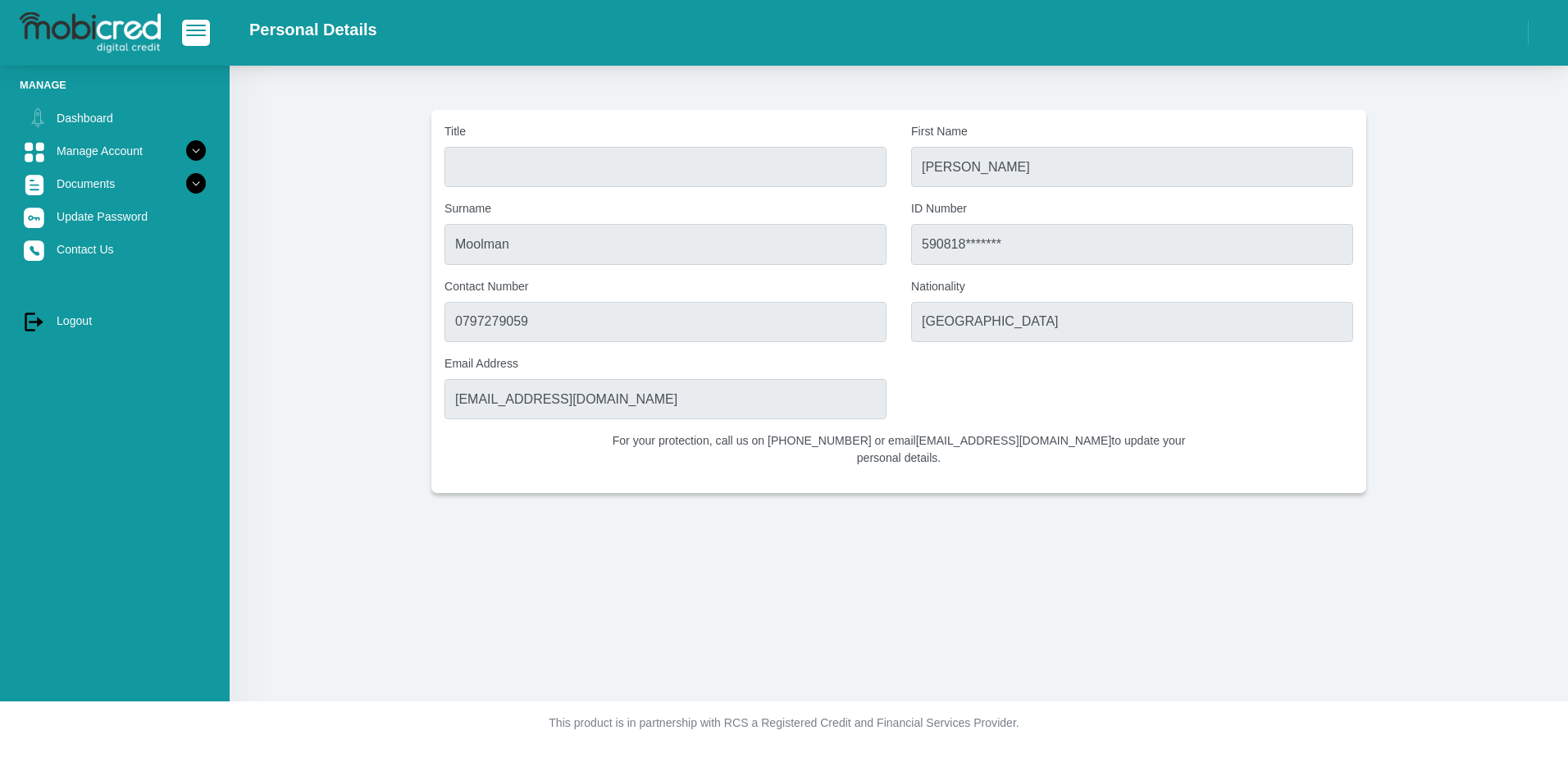
click at [339, 246] on section "Title First Name Martie Surname Moolman ID Number 590818******* Contact Number …" at bounding box center [898, 302] width 1289 height 383
click at [70, 153] on link "Manage Account" at bounding box center [114, 151] width 190 height 31
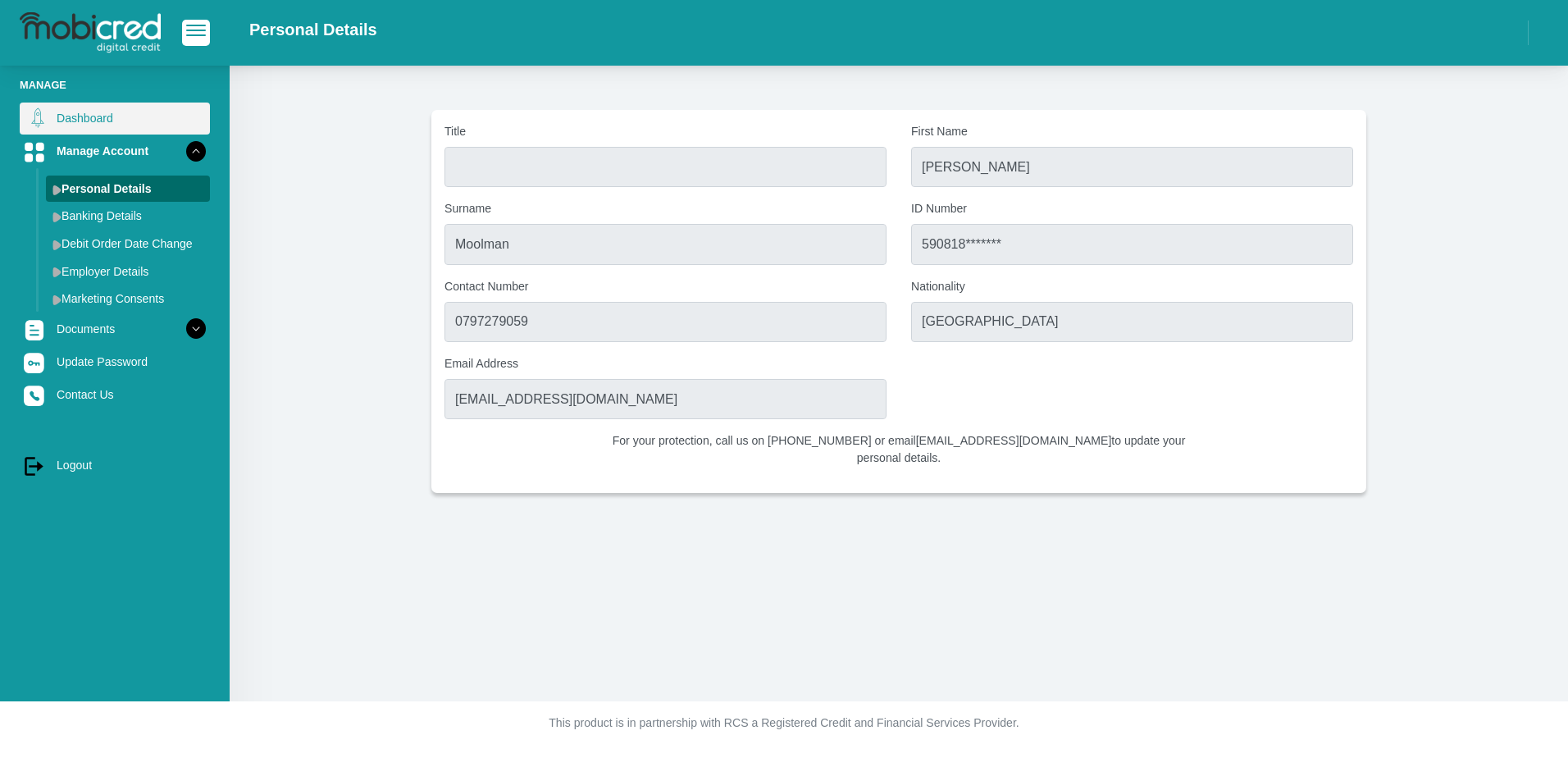
click at [66, 120] on link "Dashboard" at bounding box center [114, 118] width 190 height 31
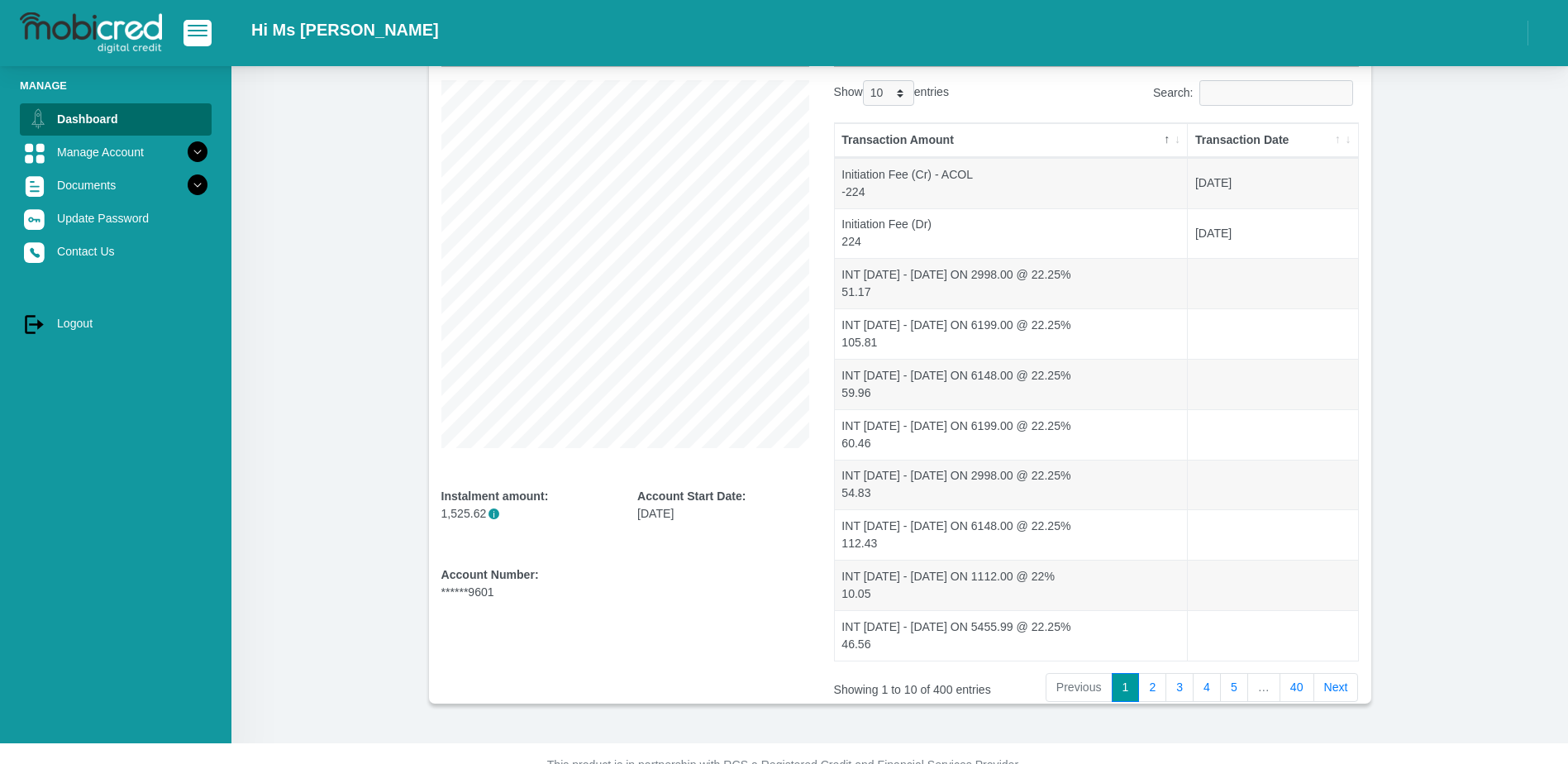
scroll to position [169, 0]
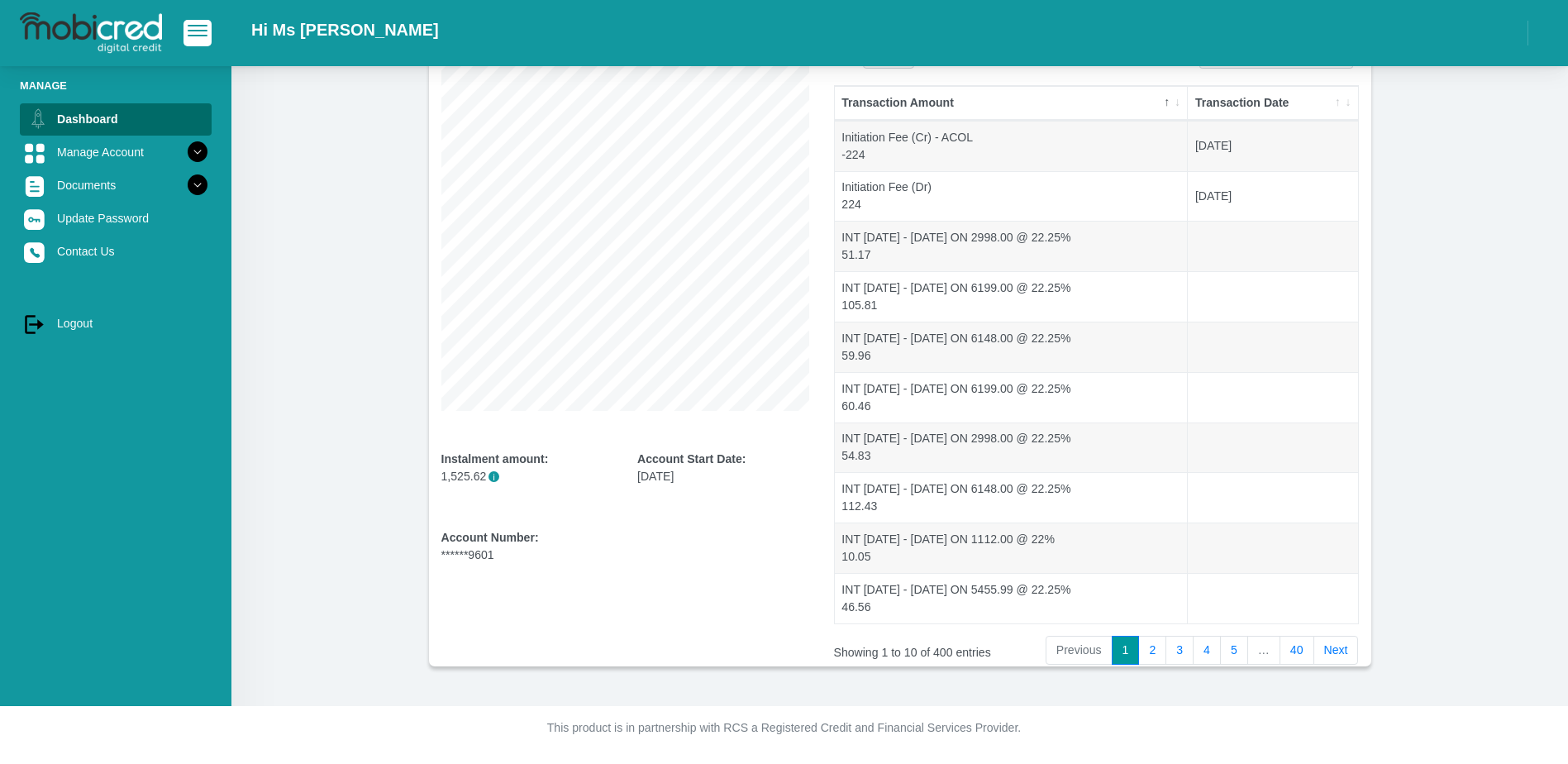
click at [461, 557] on div "Account Number: ******9601" at bounding box center [527, 546] width 172 height 35
drag, startPoint x: 461, startPoint y: 557, endPoint x: 514, endPoint y: 560, distance: 53.1
click at [514, 560] on div "Account Number: ******9601" at bounding box center [527, 546] width 172 height 35
drag, startPoint x: 514, startPoint y: 560, endPoint x: 528, endPoint y: 591, distance: 34.0
click at [528, 591] on div "Account Number: ******9601" at bounding box center [626, 566] width 393 height 74
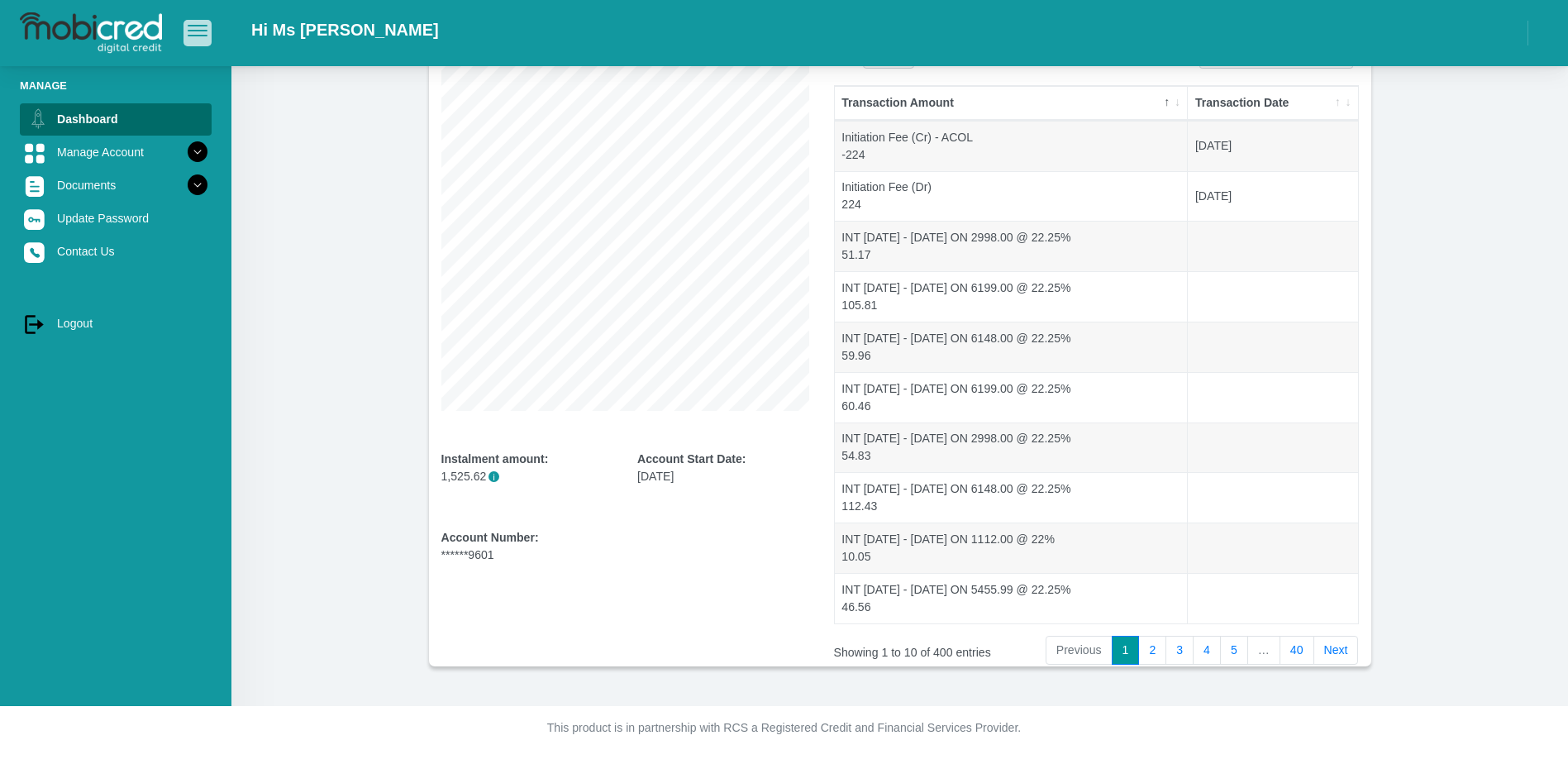
click at [190, 26] on span "button" at bounding box center [197, 26] width 20 height 2
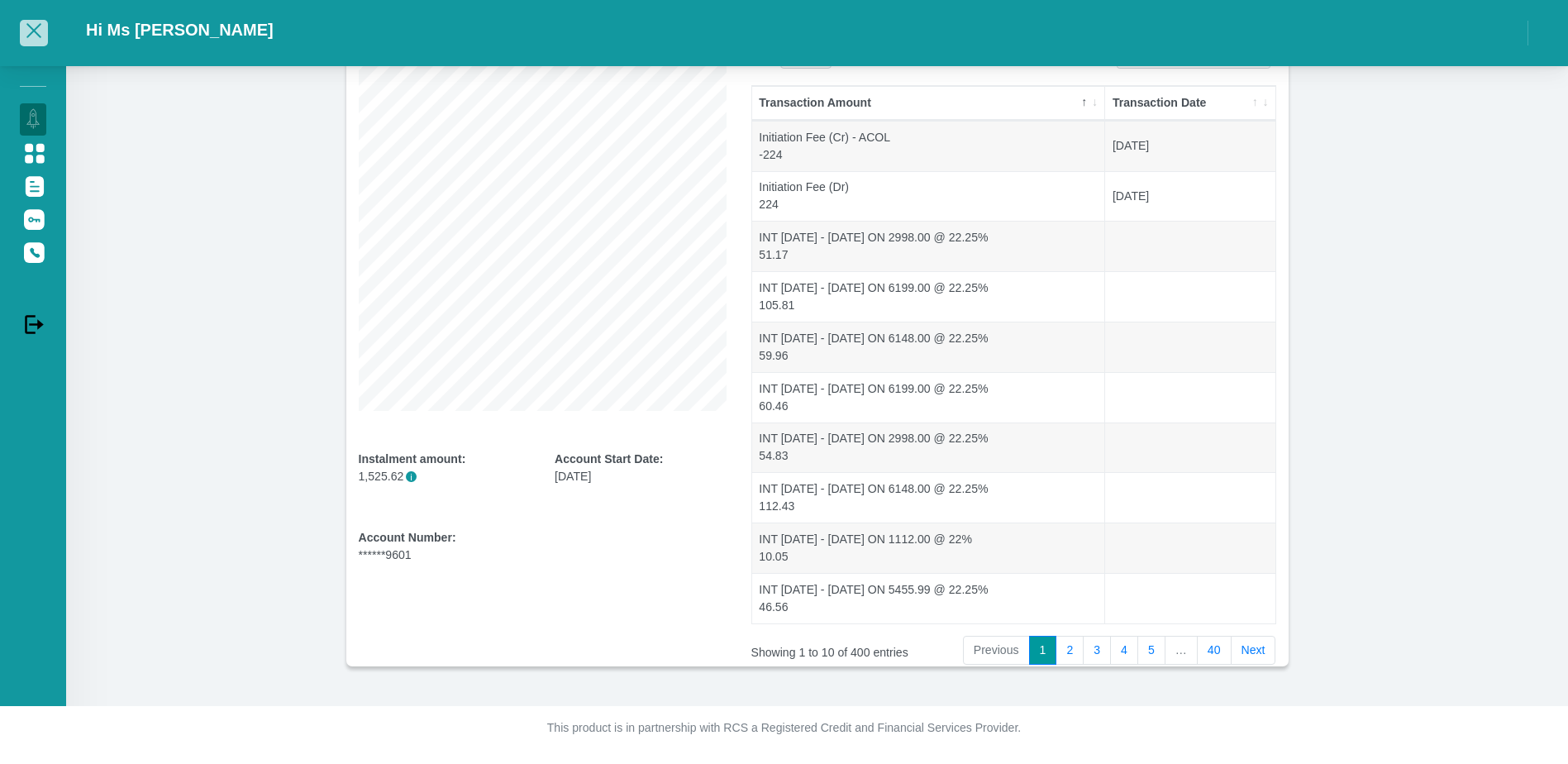
click at [42, 30] on span "button" at bounding box center [33, 31] width 20 height 12
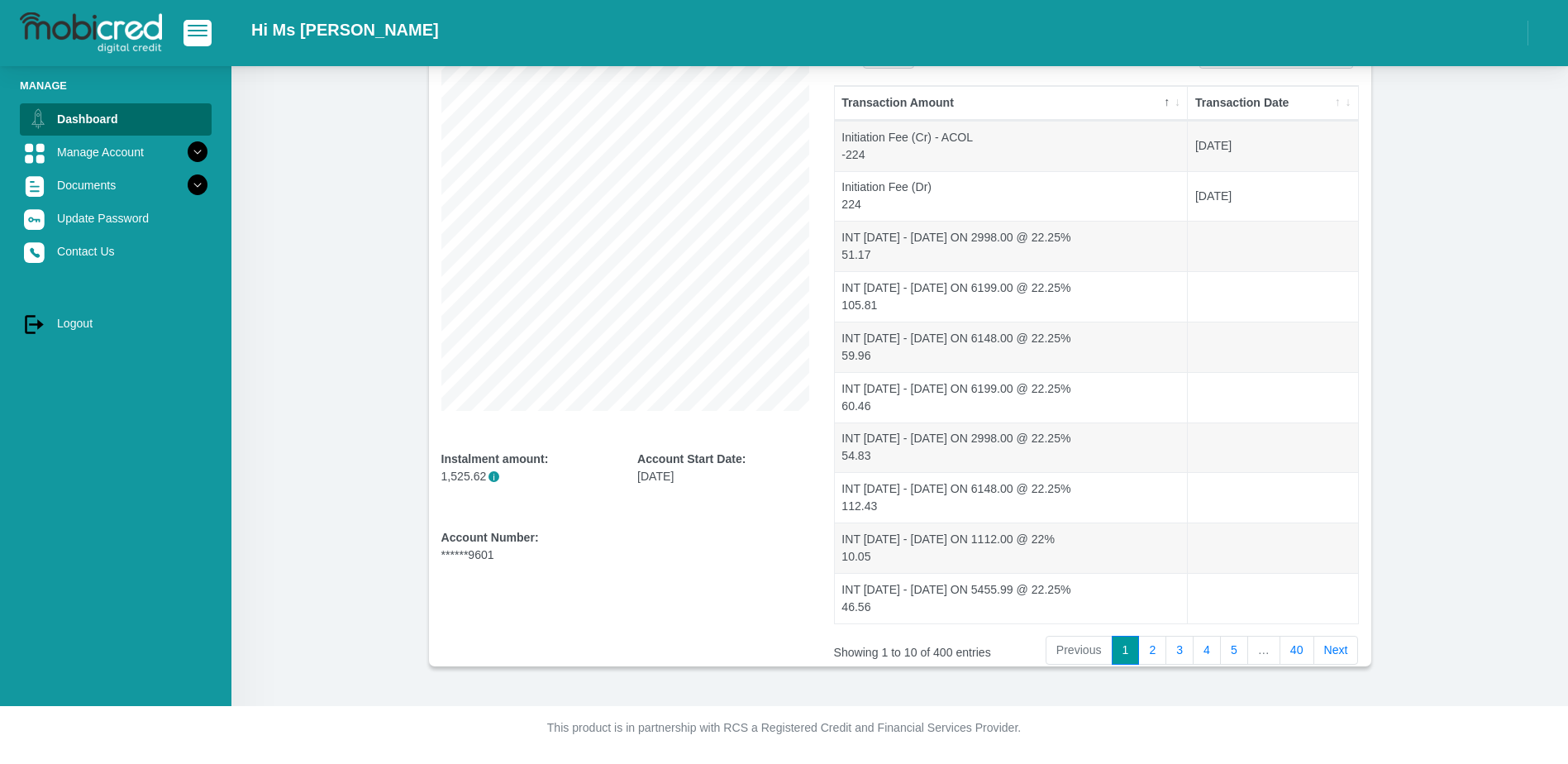
click at [342, 301] on section "Overview Instalment amount: 1,525.62 i Account Start Date: [DATE] Account Numbe…" at bounding box center [900, 327] width 1287 height 678
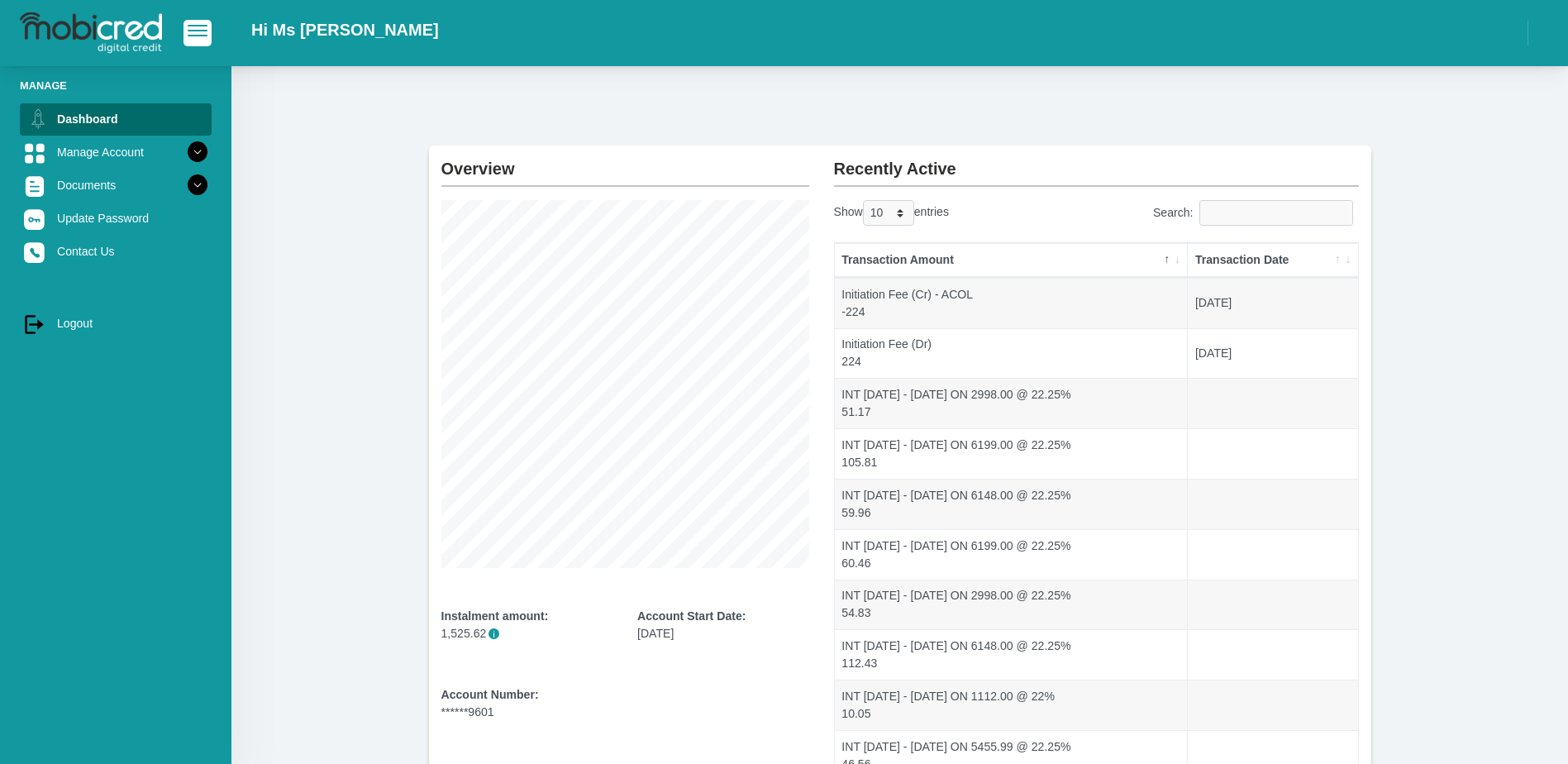
scroll to position [0, 0]
